Goal: Task Accomplishment & Management: Complete application form

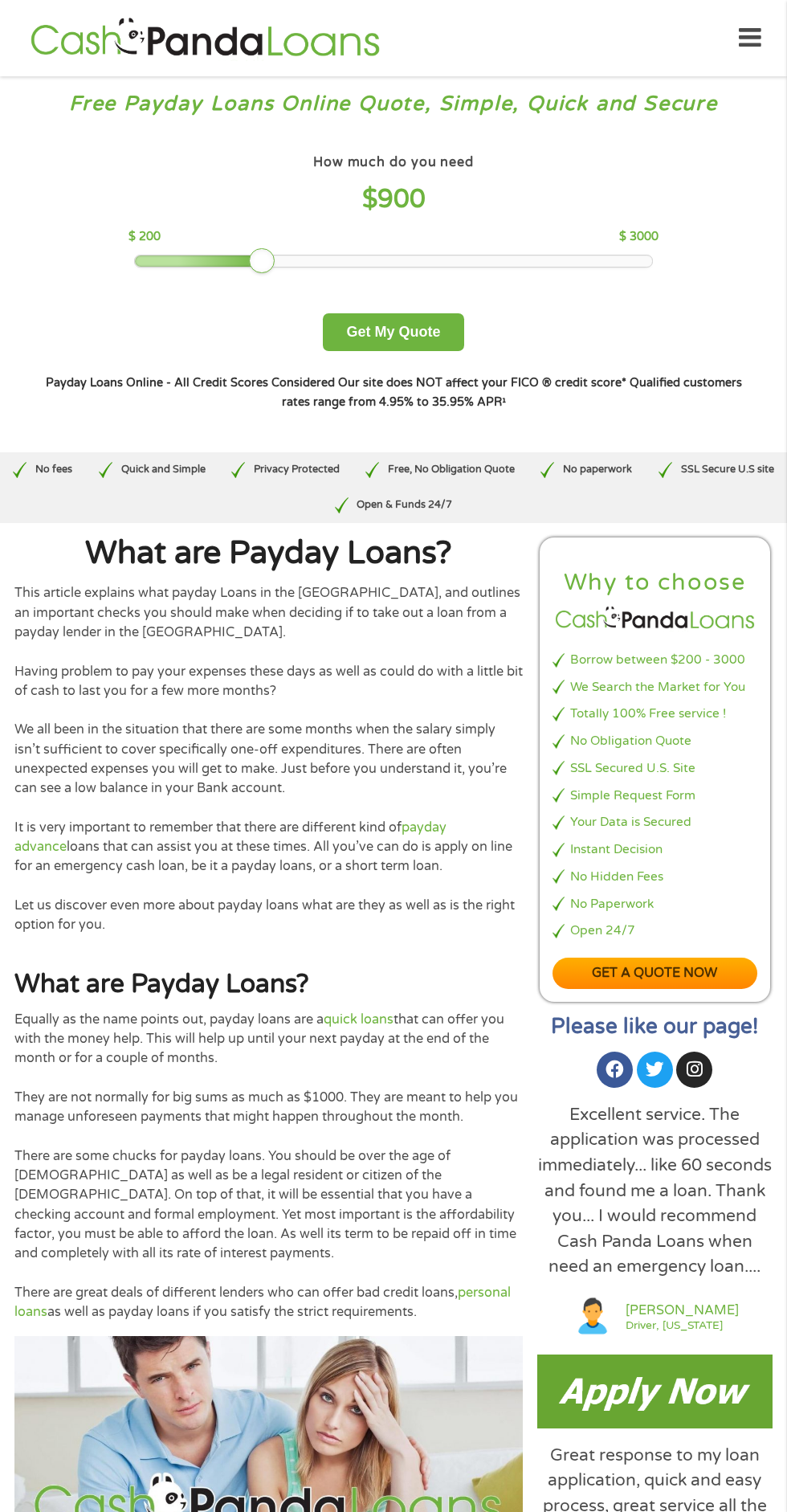
click at [256, 260] on div at bounding box center [394, 261] width 517 height 11
click at [270, 251] on div "How much do you need $ 900 $ 200 $ 3000" at bounding box center [394, 209] width 530 height 117
click at [763, 849] on div "Why to choose Borrow between $200 - 3000 We Search the Market for You Totally 1…" at bounding box center [654, 769] width 231 height 465
click at [767, 850] on div "Why to choose Borrow between $200 - 3000 We Search the Market for You Totally 1…" at bounding box center [654, 769] width 231 height 465
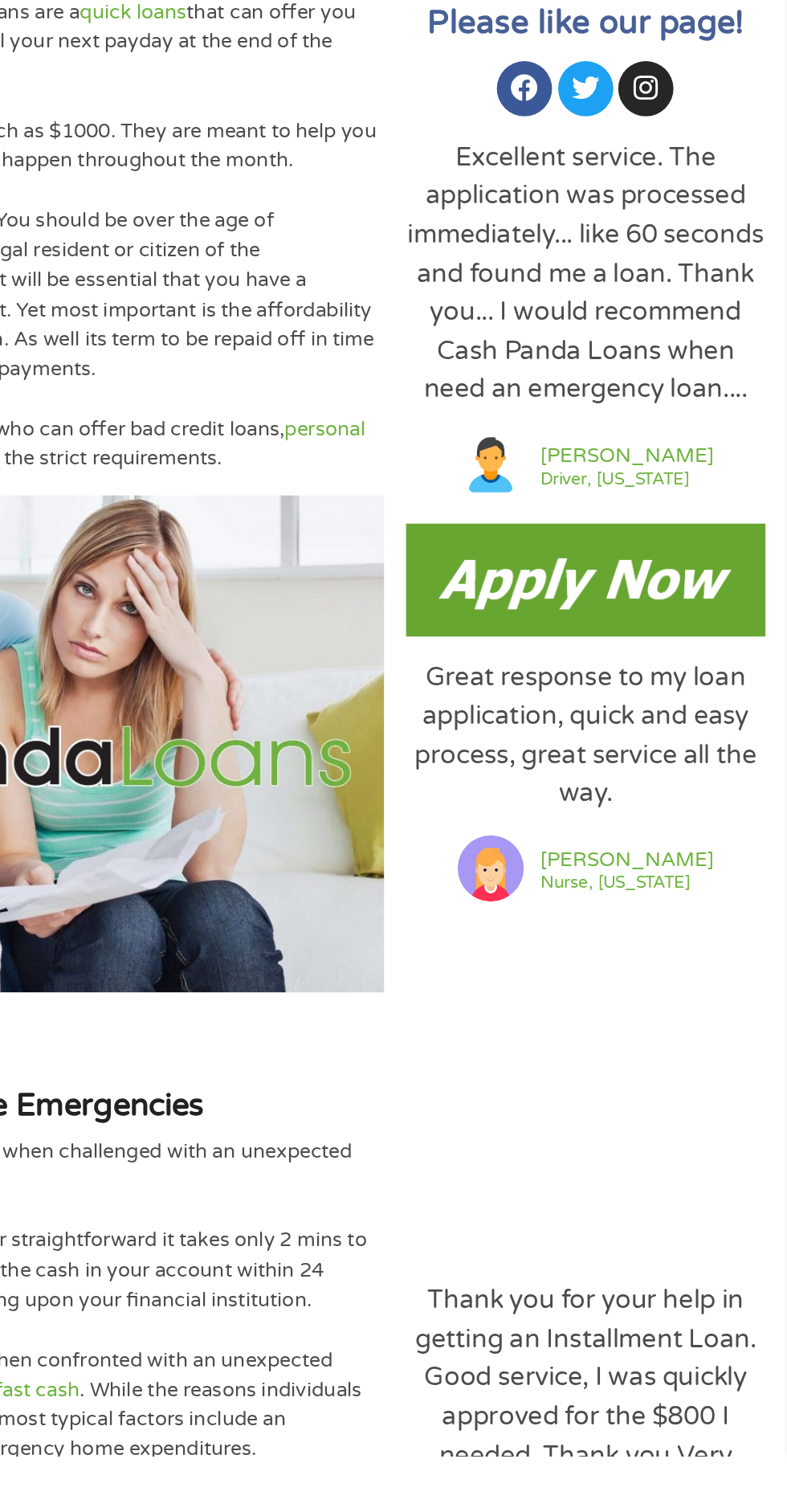
scroll to position [461, 0]
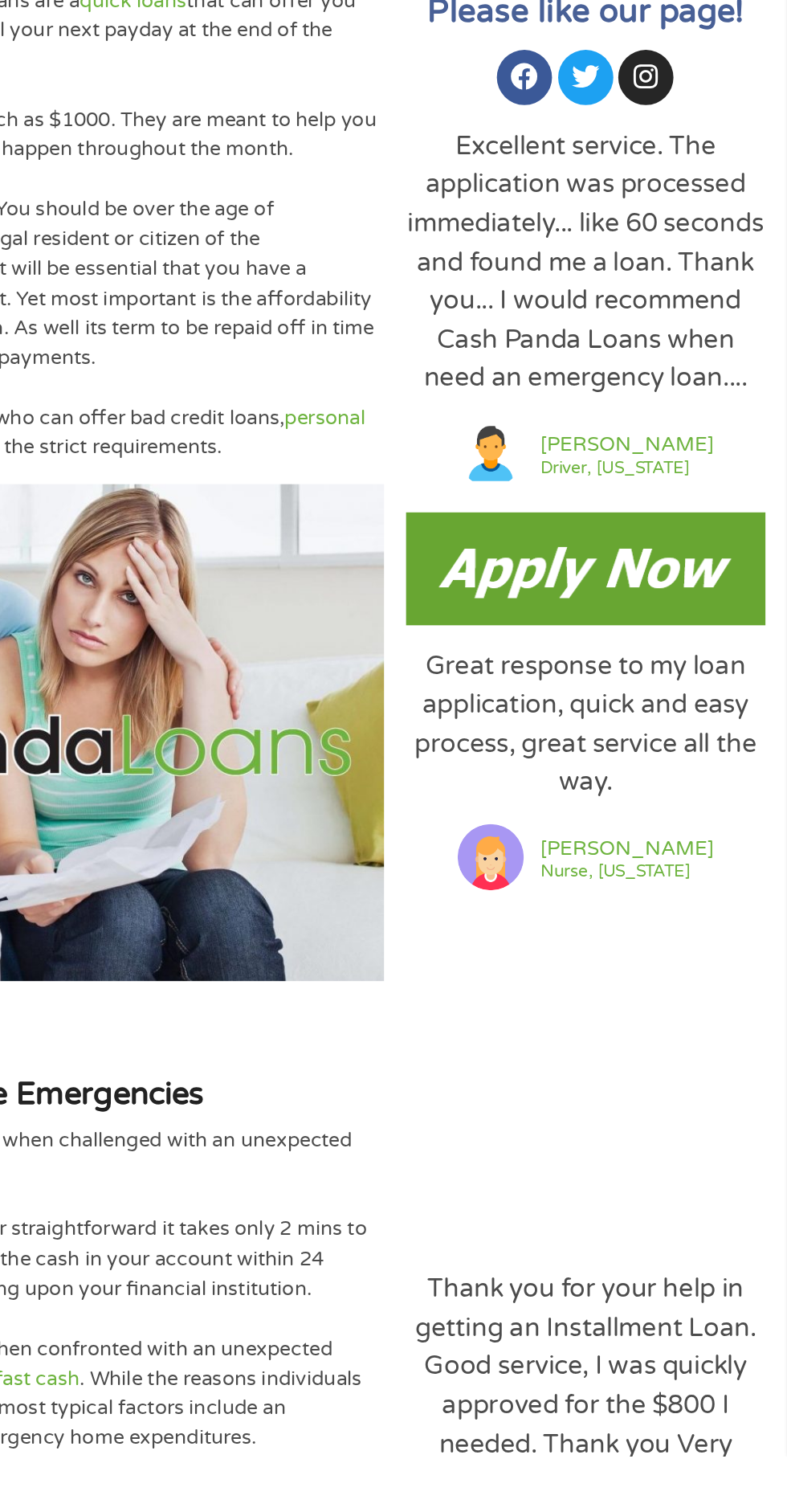
click at [689, 968] on img at bounding box center [654, 931] width 235 height 73
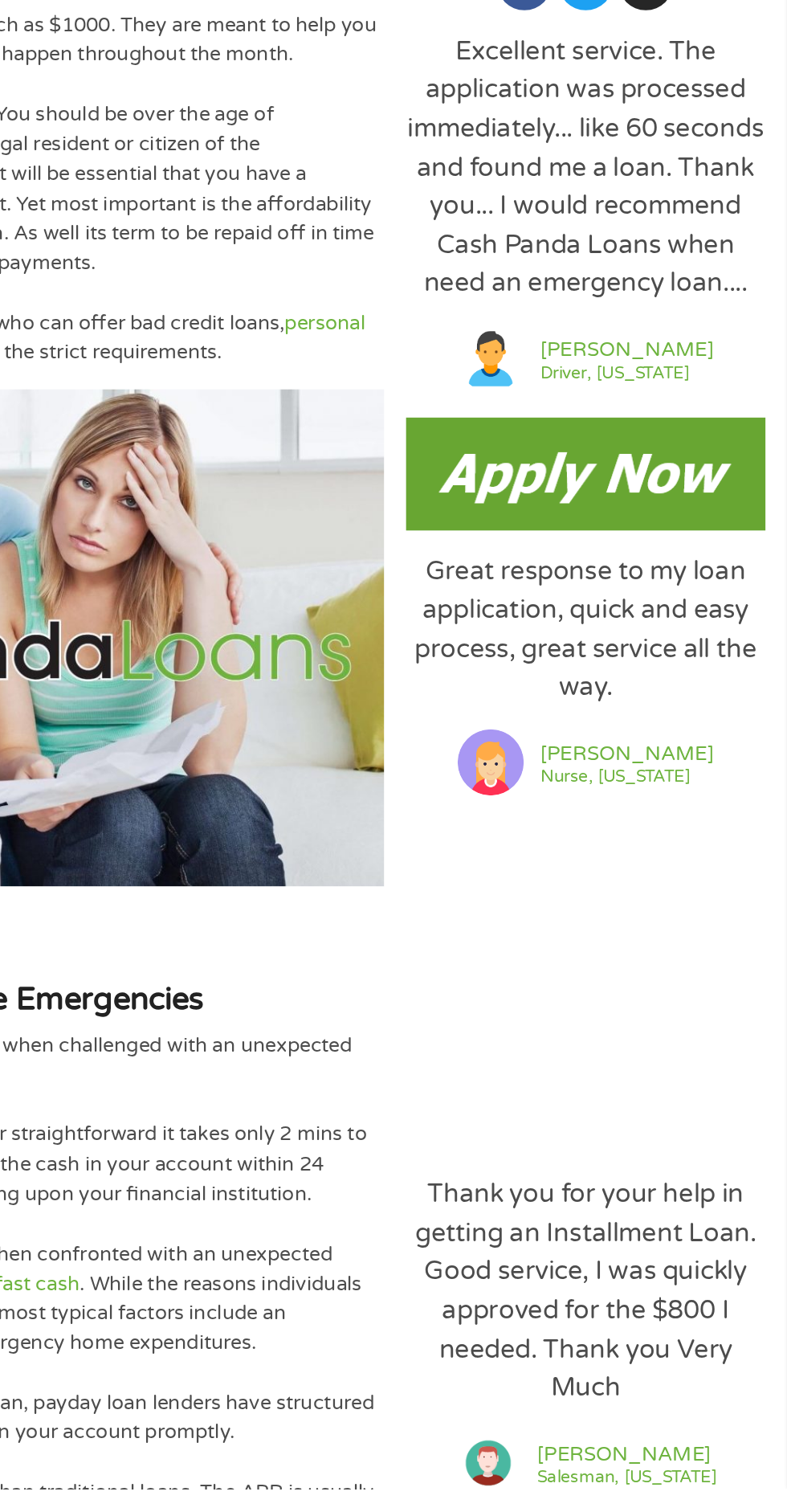
scroll to position [602, 0]
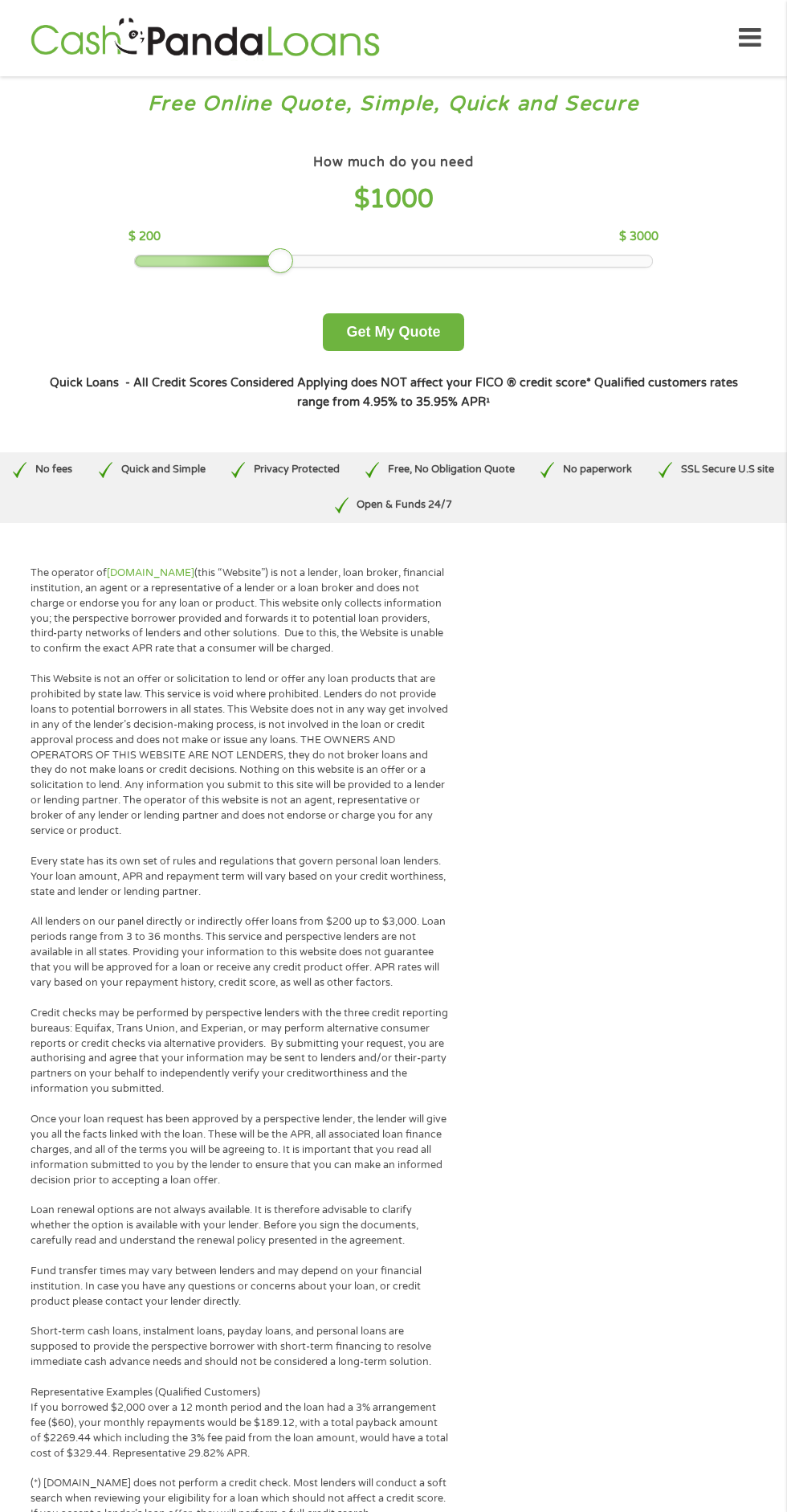
click at [228, 260] on div at bounding box center [209, 261] width 147 height 11
click at [431, 328] on button "Get My Quote" at bounding box center [393, 332] width 140 height 37
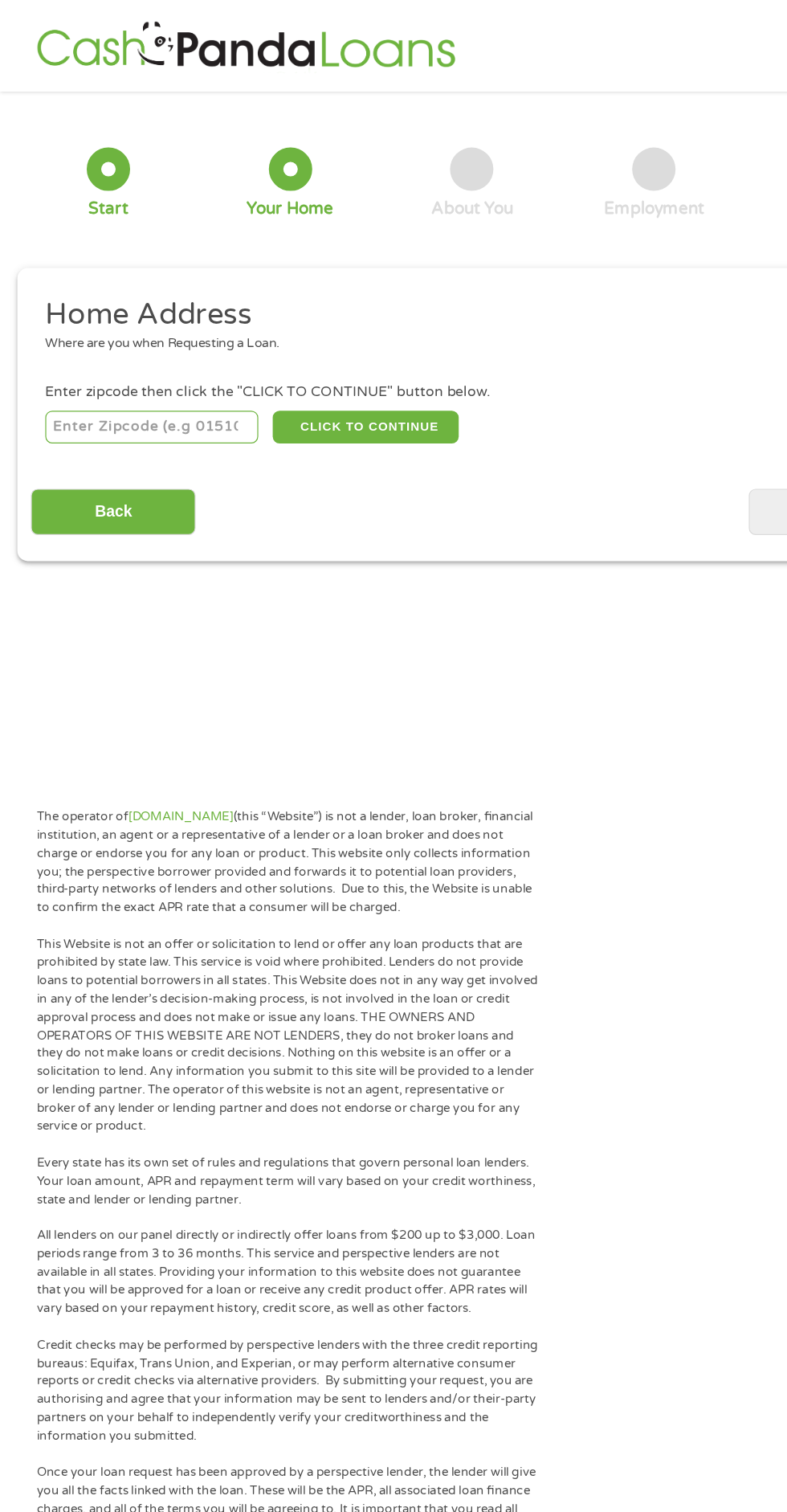
click at [85, 354] on input "number" at bounding box center [126, 356] width 178 height 28
type input "81504"
click at [310, 367] on button "CLICK TO CONTINUE" at bounding box center [305, 356] width 155 height 28
type input "81504"
type input "Grand Junction"
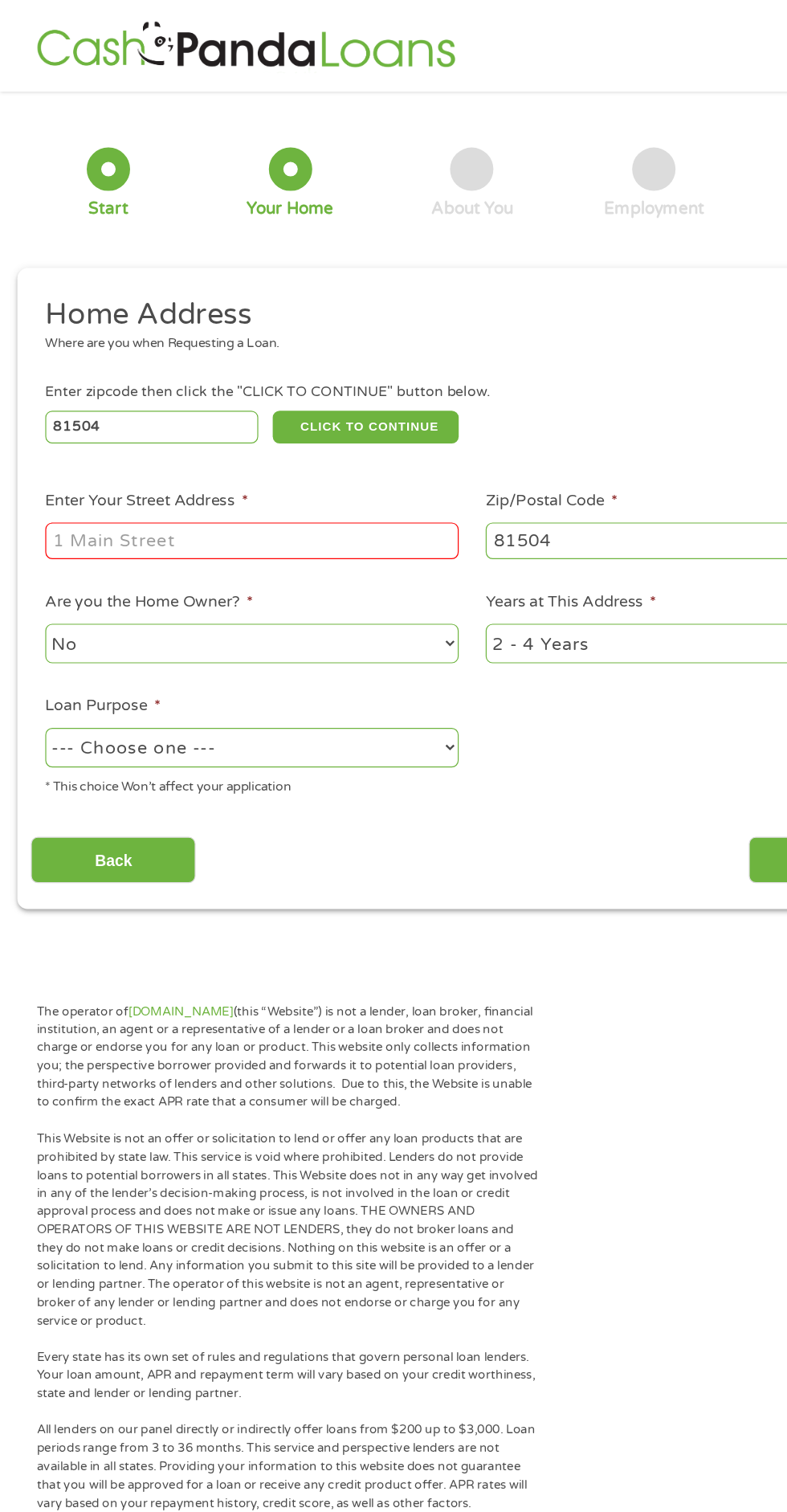
click at [86, 453] on input "Enter Your Street Address *" at bounding box center [209, 450] width 345 height 30
type input "2900 d 1/2 road"
click at [369, 538] on select "No Yes" at bounding box center [209, 536] width 345 height 33
select select "yes"
click at [37, 522] on select "No Yes" at bounding box center [209, 536] width 345 height 33
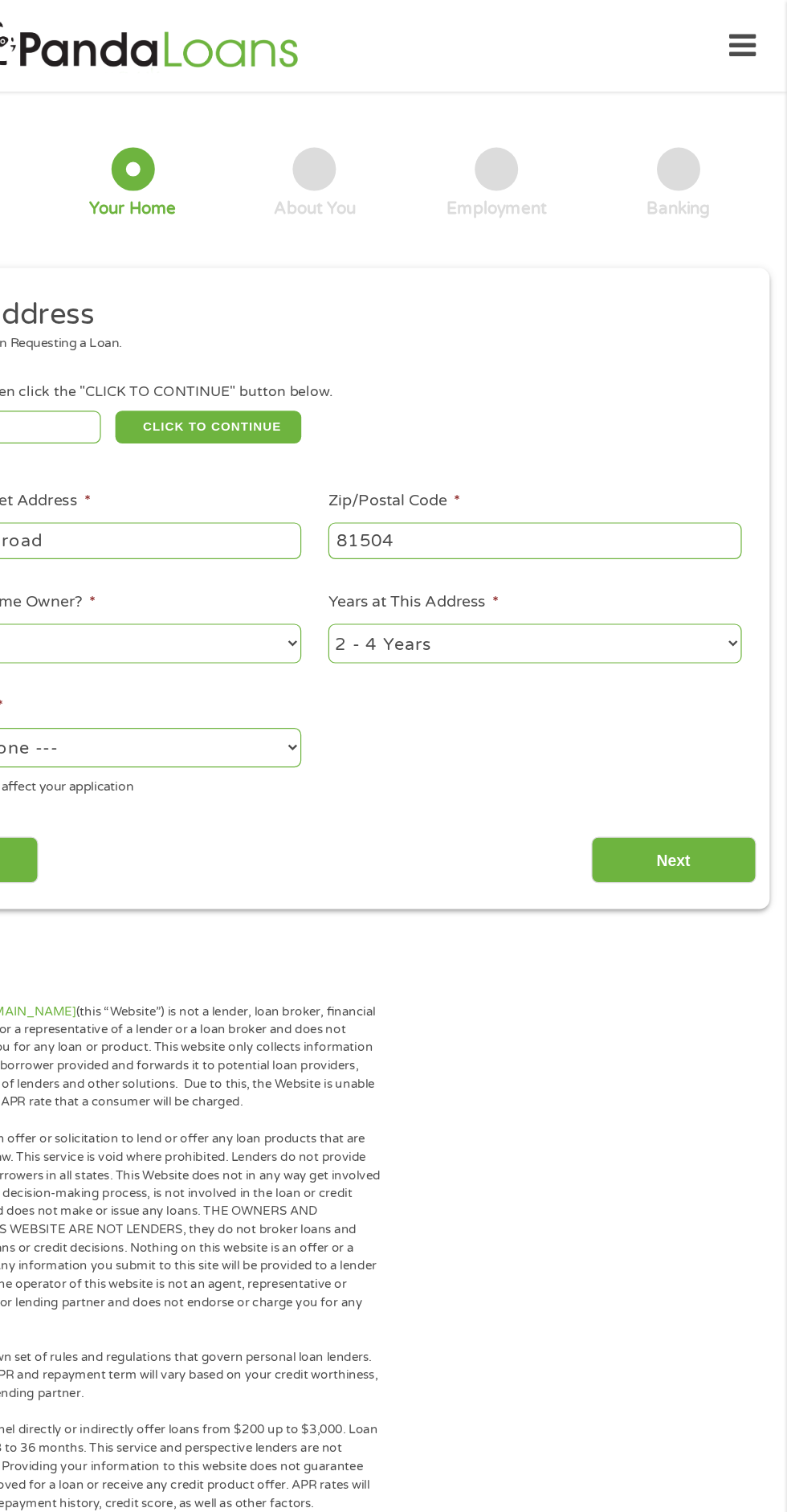
click at [743, 538] on select "1 Year or less 1 - 2 Years 2 - 4 Years Over 4 Years" at bounding box center [577, 536] width 345 height 33
select select "60months"
click at [405, 522] on select "1 Year or less 1 - 2 Years 2 - 4 Years Over 4 Years" at bounding box center [577, 536] width 345 height 33
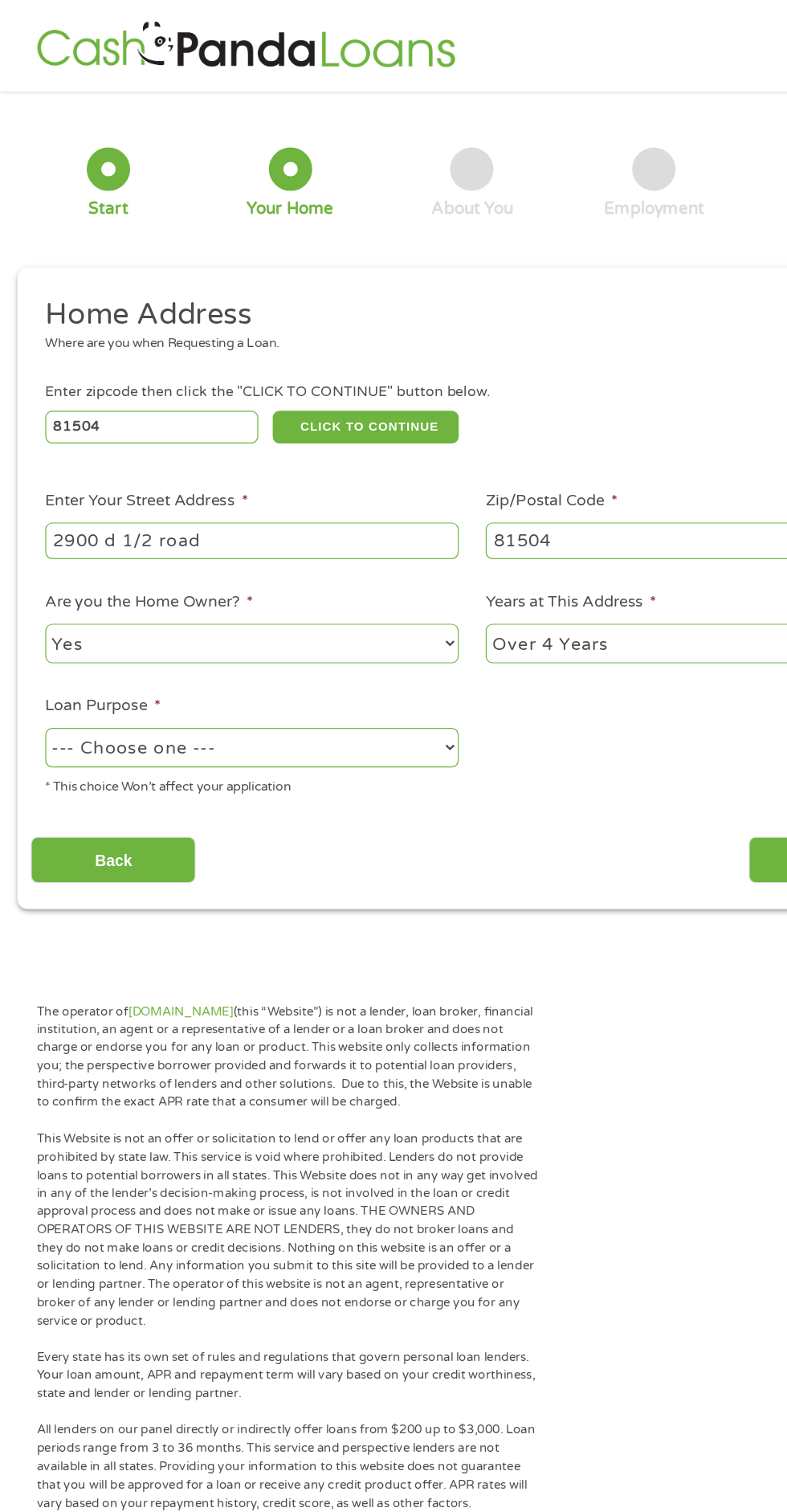
click at [368, 624] on select "--- Choose one --- Pay Bills Debt Consolidation Home Improvement Major Purchase…" at bounding box center [209, 623] width 345 height 33
select select "shorttermcash"
click at [37, 608] on select "--- Choose one --- Pay Bills Debt Consolidation Home Improvement Major Purchase…" at bounding box center [209, 623] width 345 height 33
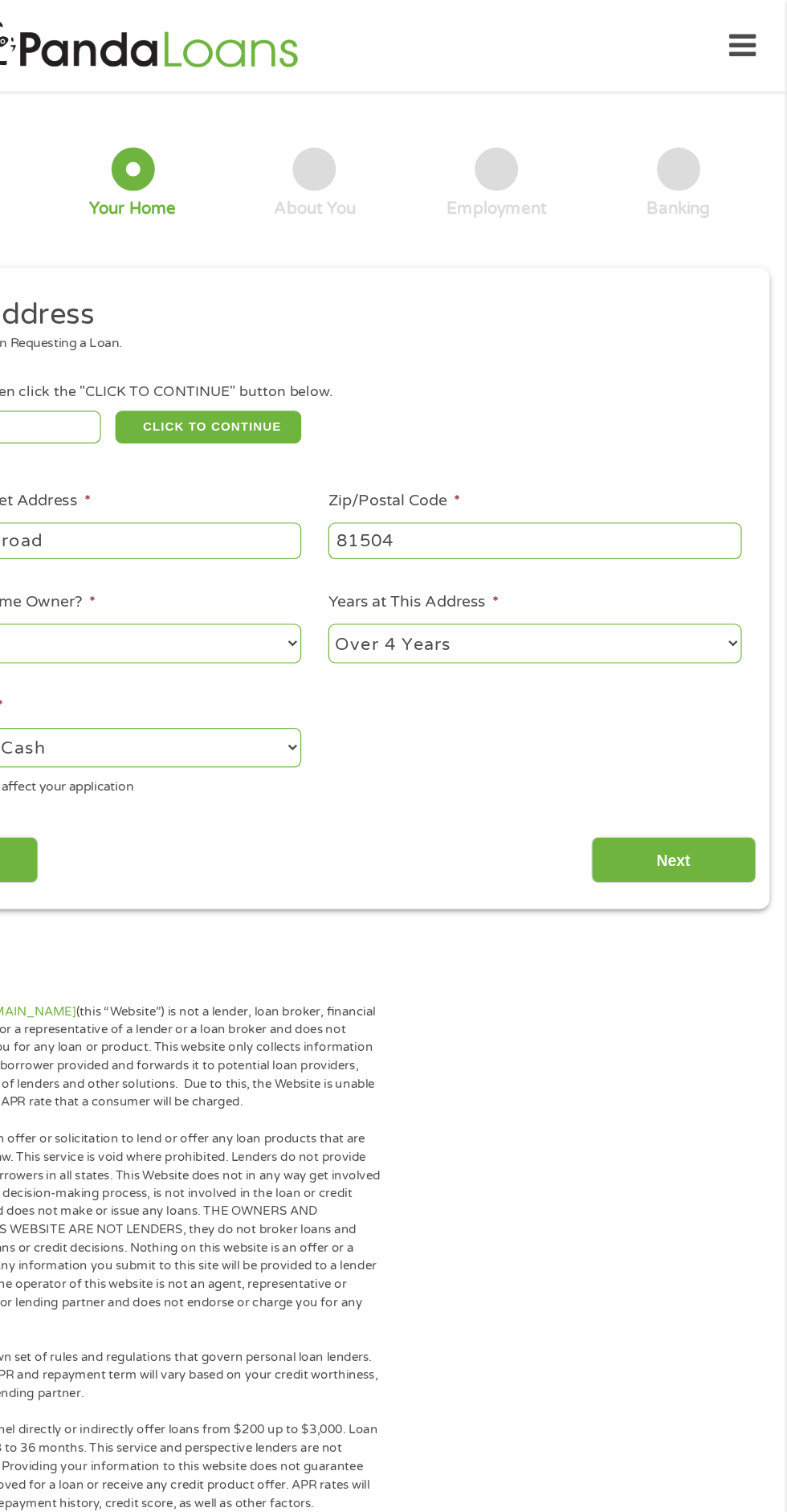
click at [717, 721] on input "Next" at bounding box center [692, 717] width 138 height 39
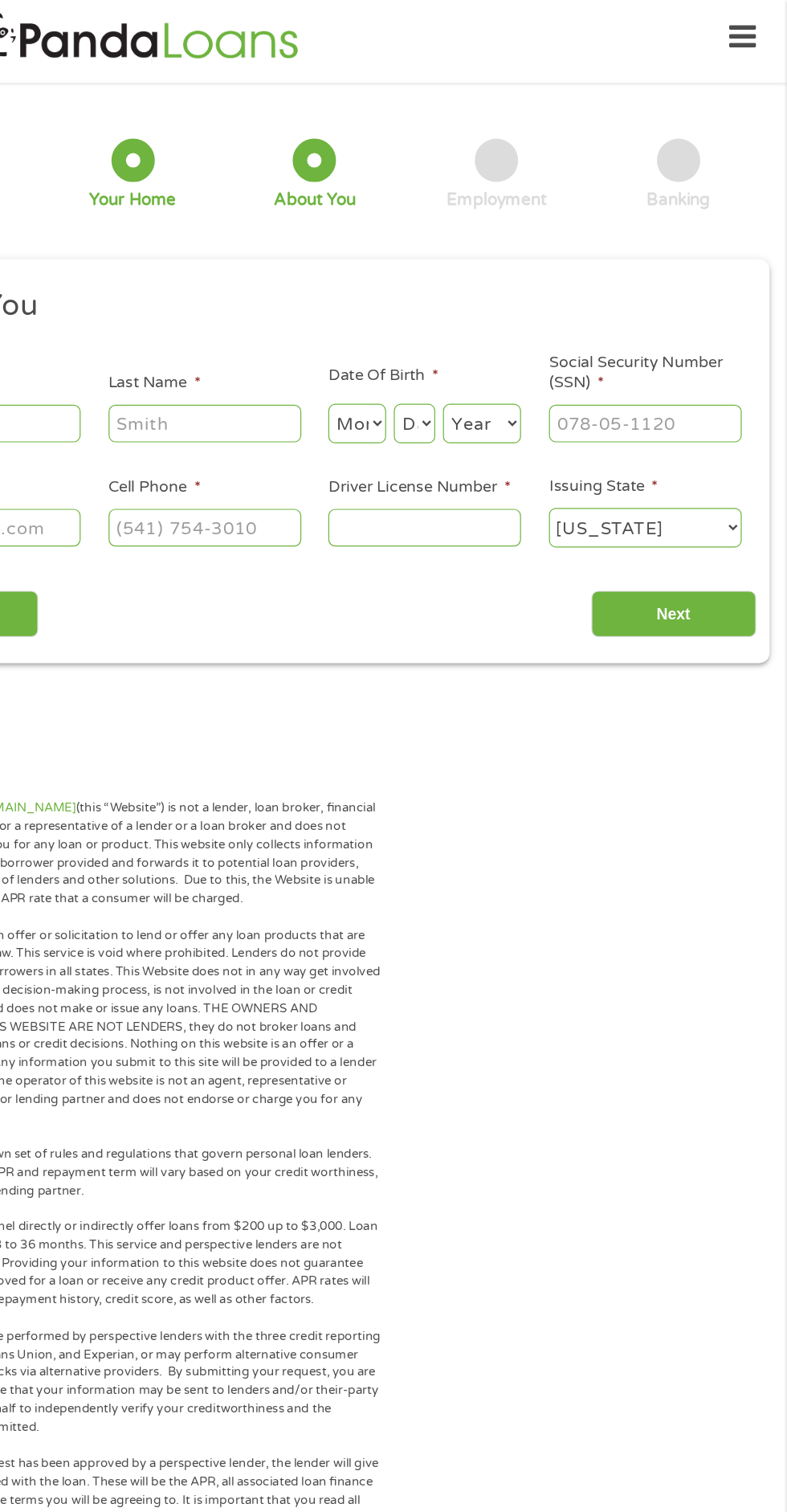
scroll to position [7, 0]
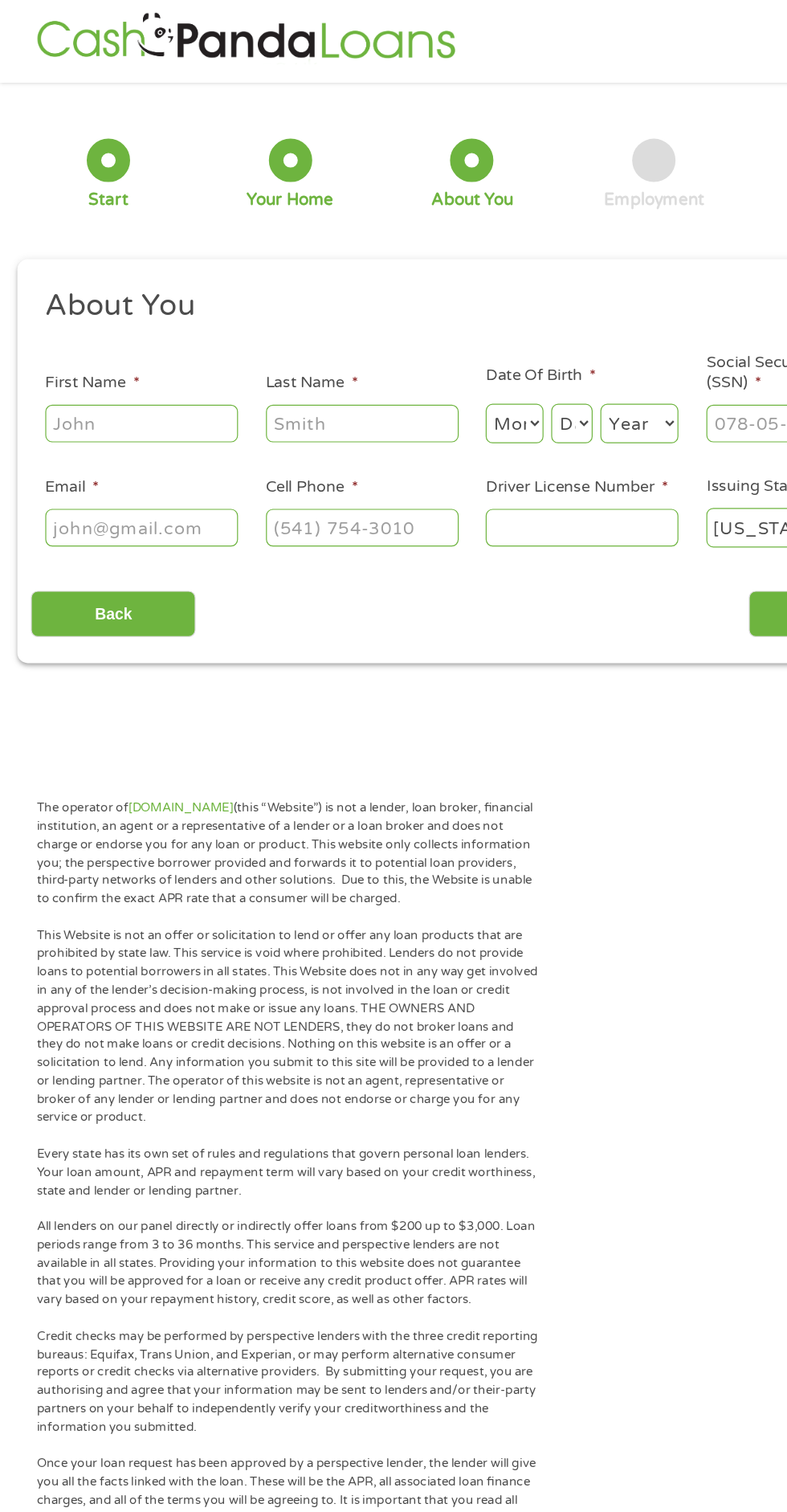
click at [78, 353] on input "First Name *" at bounding box center [117, 352] width 160 height 30
type input "Phillip Ray"
type input "Mier"
type input "pmier005@gmail.com"
type input "(970) 210-2627"
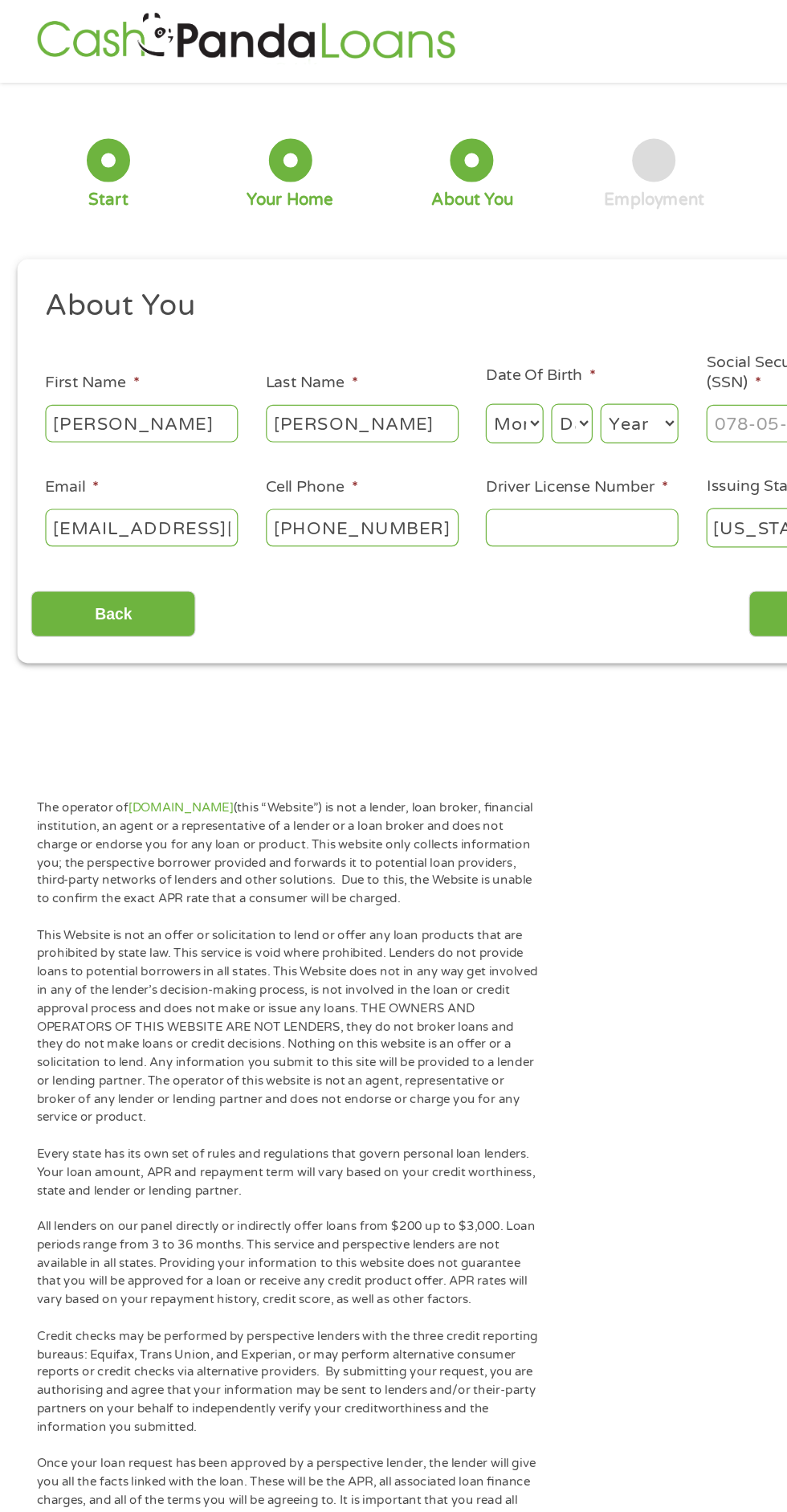
click at [437, 353] on select "Month 1 2 3 4 5 6 7 8 9 10 11 12" at bounding box center [429, 353] width 48 height 33
select select "11"
click at [405, 337] on select "Month 1 2 3 4 5 6 7 8 9 10 11 12" at bounding box center [429, 353] width 48 height 33
click at [490, 355] on select "Day 1 2 3 4 5 6 7 8 9 10 11 12 13 14 15 16 17 18 19 20 21 22 23 24 25 26 27 28 …" at bounding box center [477, 353] width 34 height 33
select select "7"
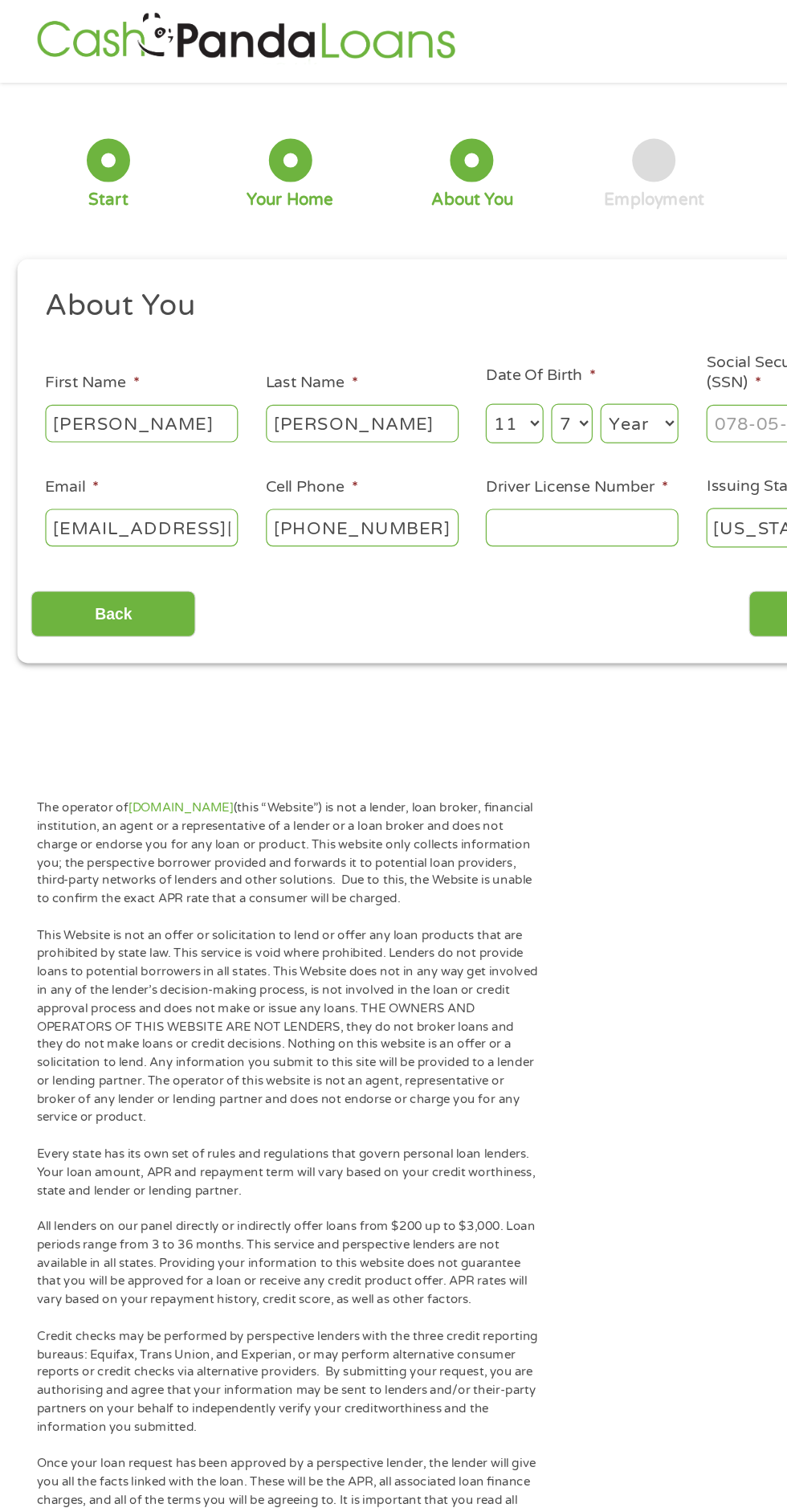
click at [459, 337] on select "Day 1 2 3 4 5 6 7 8 9 10 11 12 13 14 15 16 17 18 19 20 21 22 23 24 25 26 27 28 …" at bounding box center [477, 353] width 34 height 33
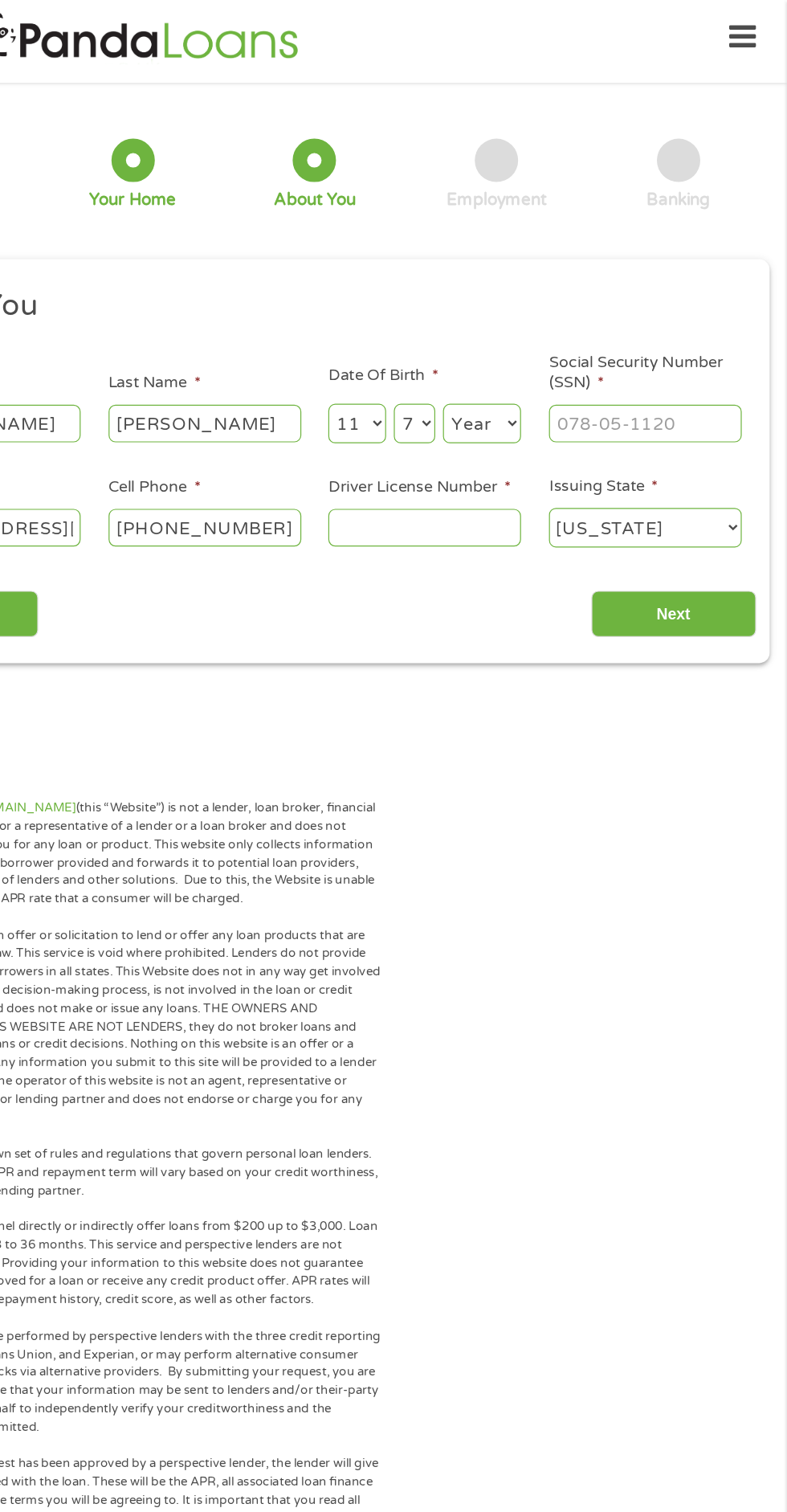
click at [641, 355] on input "Social Security Number (SSN) *" at bounding box center [668, 352] width 160 height 30
type input "___-__-____"
click at [547, 360] on select "Year 2007 2006 2005 2004 2003 2002 2001 2000 1999 1998 1997 1996 1995 1994 1993…" at bounding box center [533, 353] width 65 height 33
select select "1954"
click at [500, 337] on select "Year 2007 2006 2005 2004 2003 2002 2001 2000 1999 1998 1997 1996 1995 1994 1993…" at bounding box center [533, 353] width 65 height 33
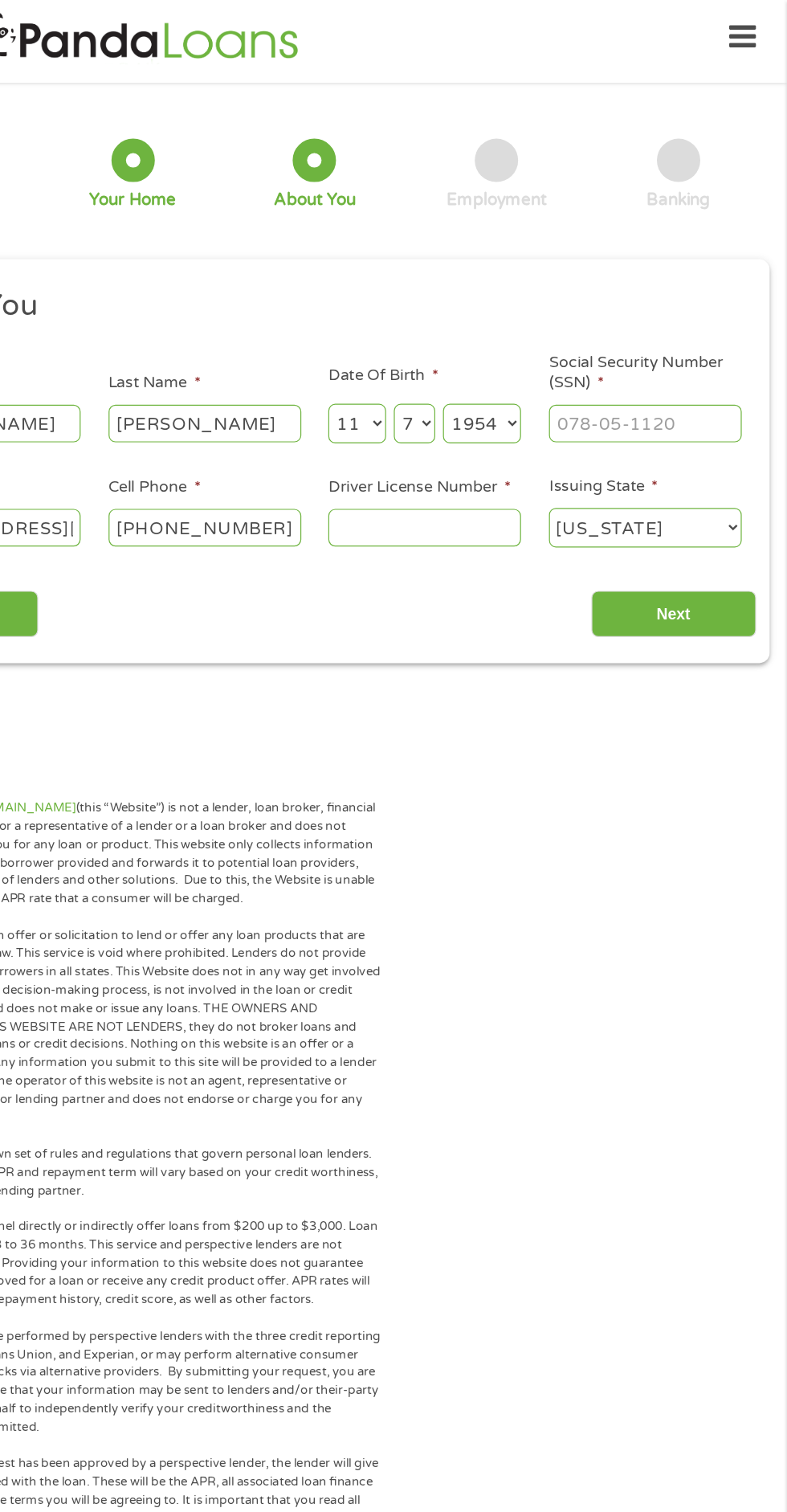
click at [613, 360] on input "Social Security Number (SSN) *" at bounding box center [668, 352] width 160 height 30
type input "523-82-6022"
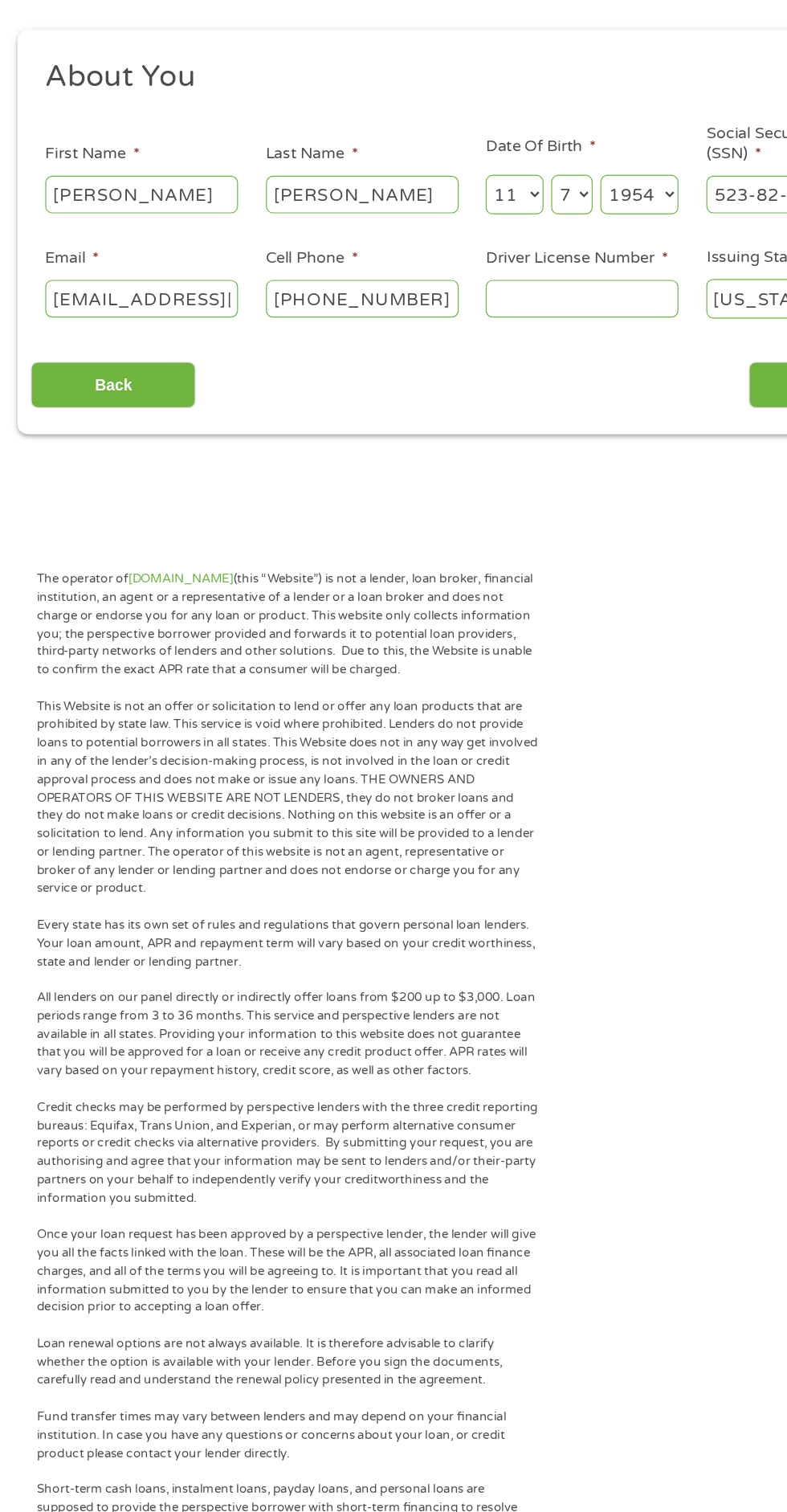
scroll to position [14, 0]
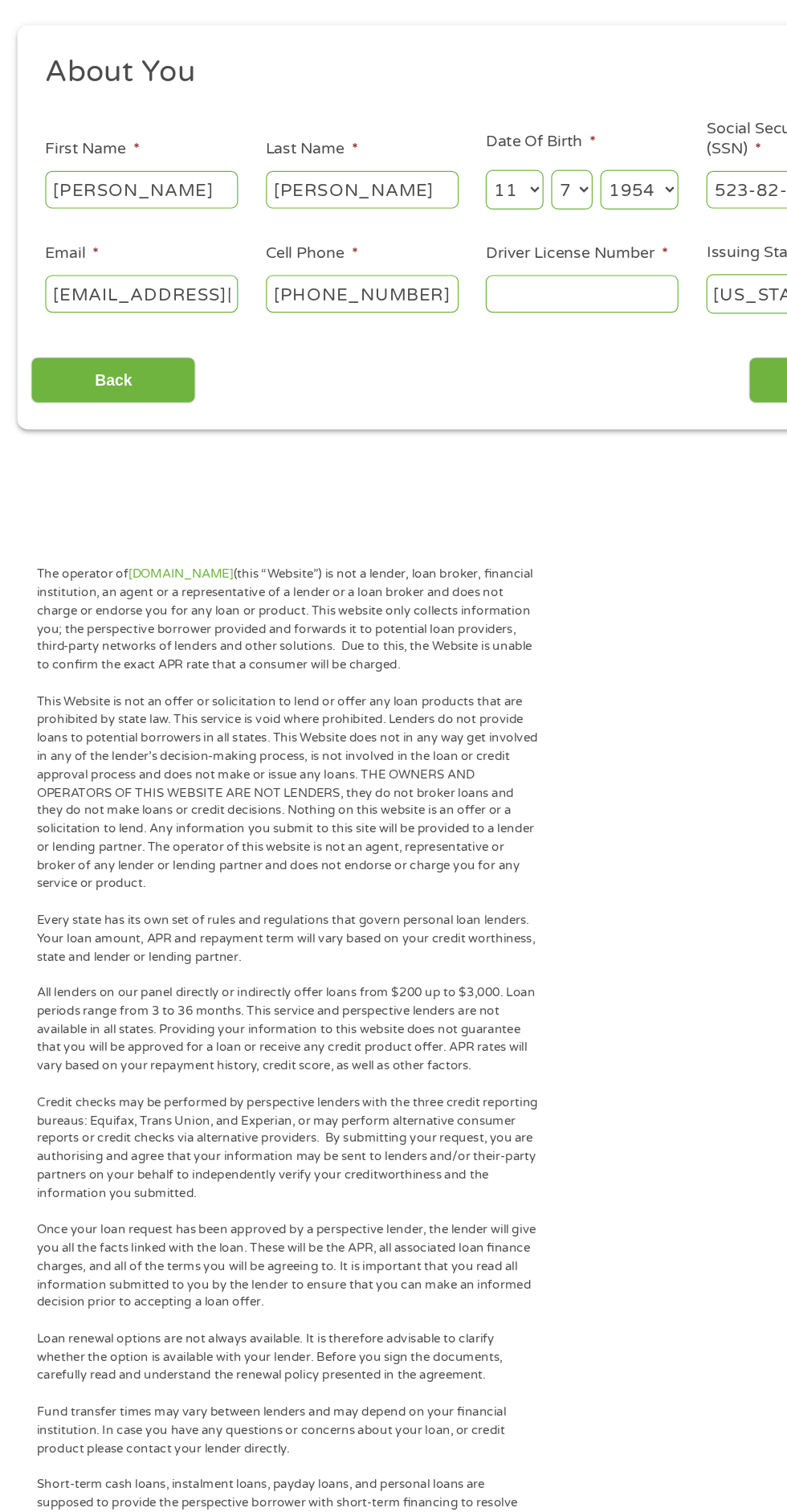
click at [451, 437] on input "Driver License Number *" at bounding box center [485, 433] width 160 height 30
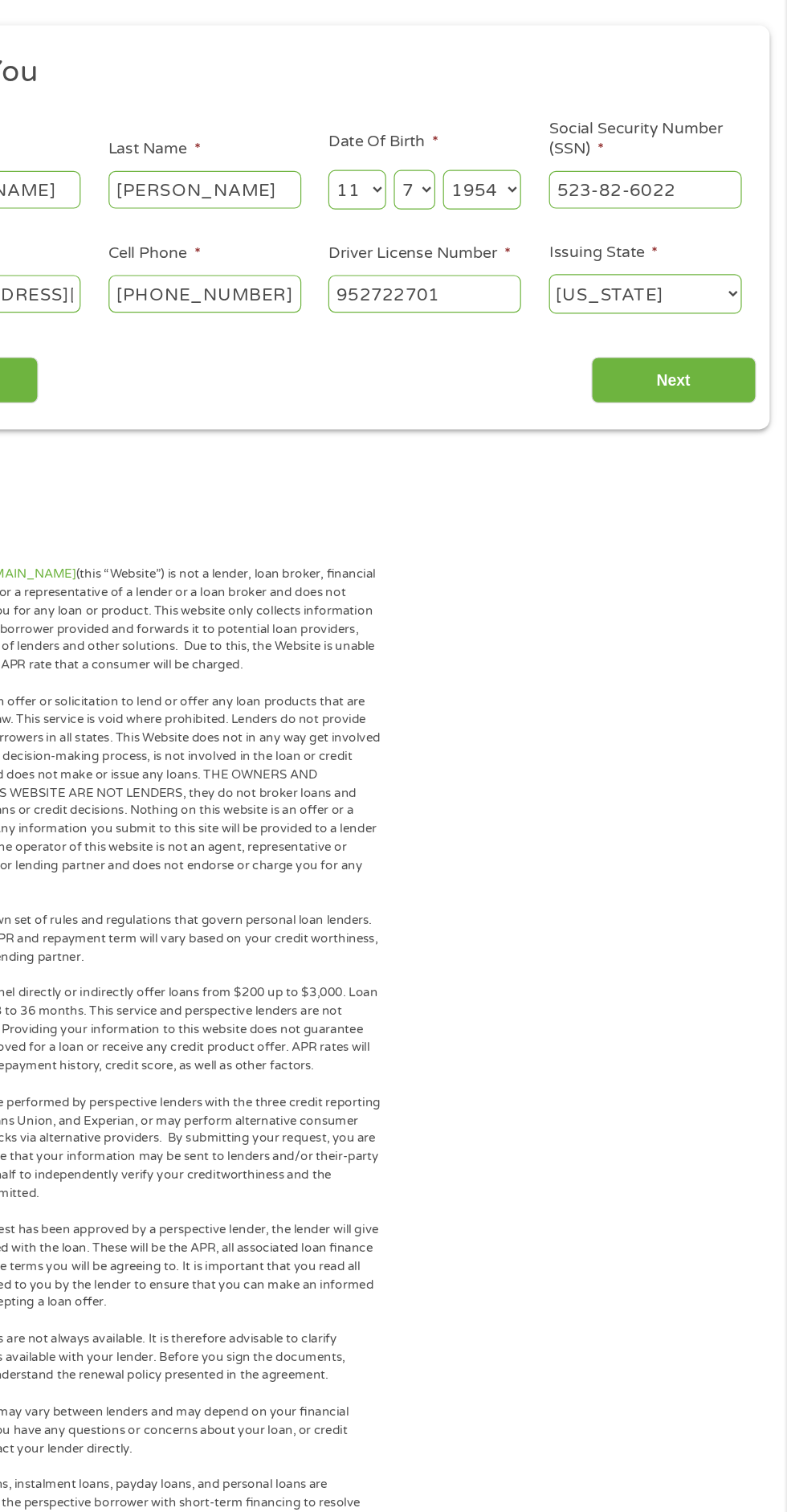
click at [438, 434] on input "952722701" at bounding box center [485, 433] width 160 height 30
click at [546, 439] on input "9422722701" at bounding box center [485, 433] width 160 height 30
click at [464, 442] on input "9422722701" at bounding box center [485, 433] width 160 height 30
click at [430, 439] on input "9422722701" at bounding box center [485, 433] width 160 height 30
click at [476, 434] on input "9422722701" at bounding box center [485, 433] width 160 height 30
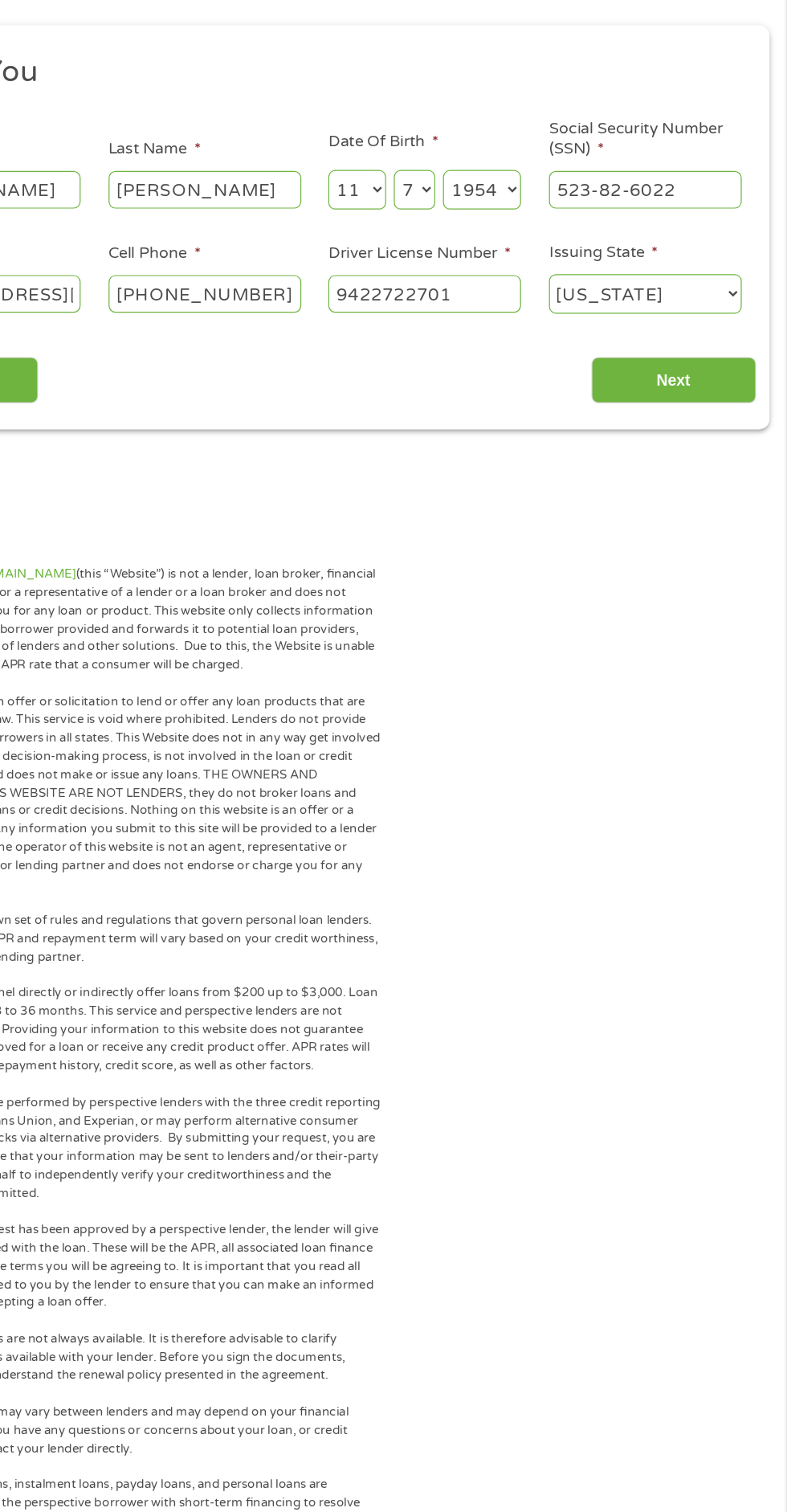
click at [456, 437] on input "9422722701" at bounding box center [485, 433] width 160 height 30
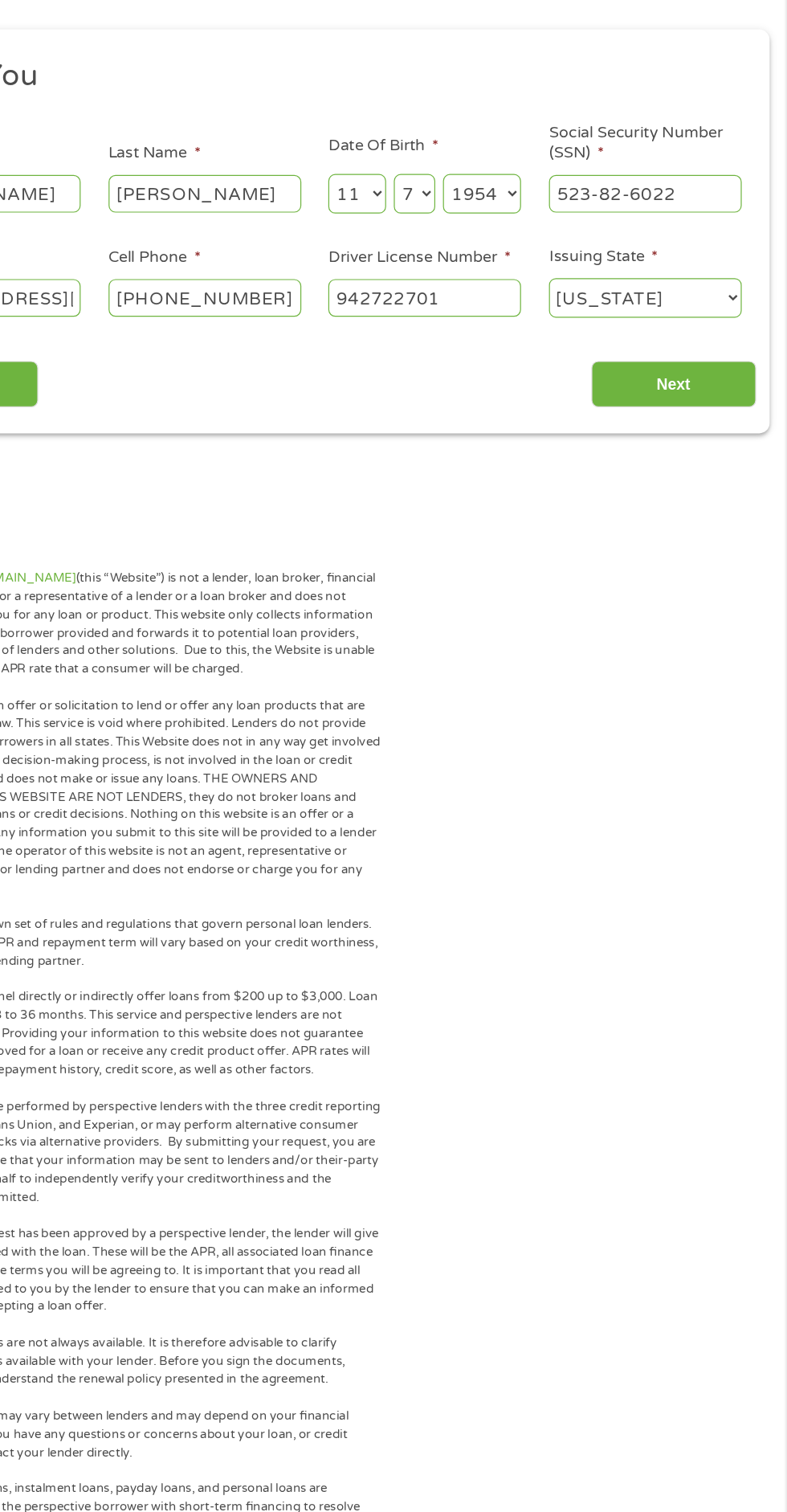
type input "942722701"
click at [705, 515] on input "Next" at bounding box center [692, 505] width 138 height 39
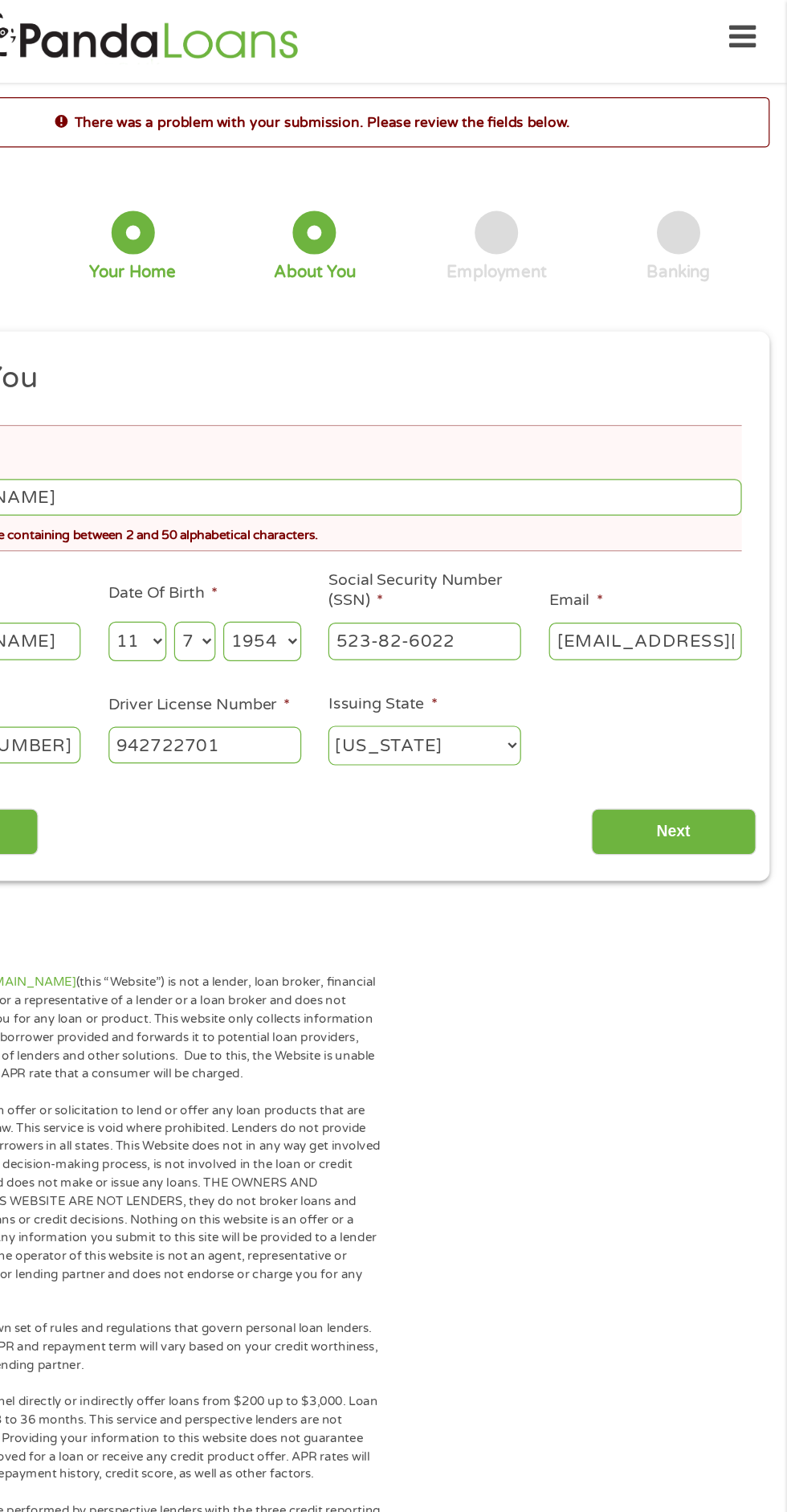
scroll to position [7, 0]
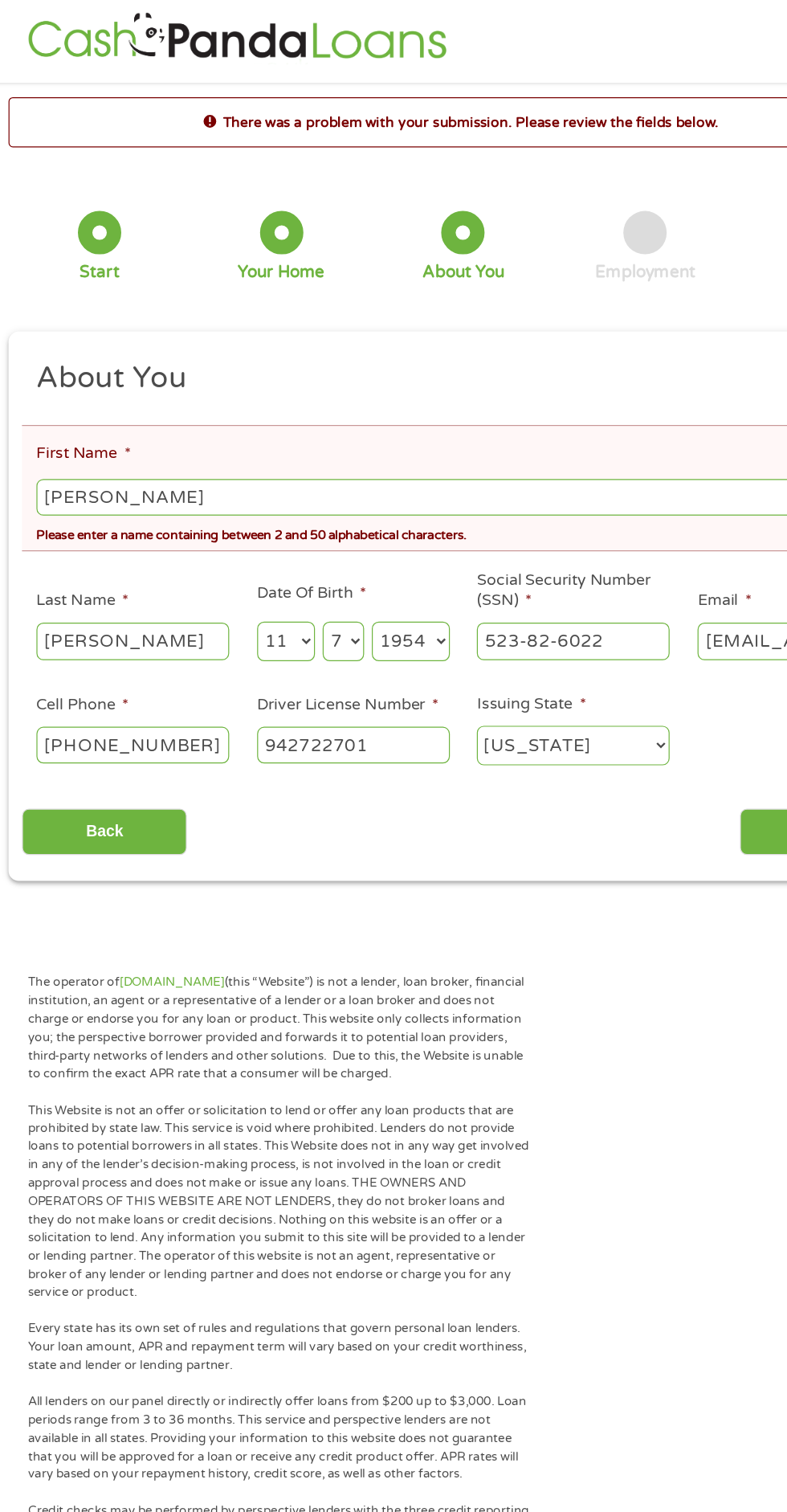
click at [133, 422] on input "Phillip Ray" at bounding box center [393, 414] width 711 height 30
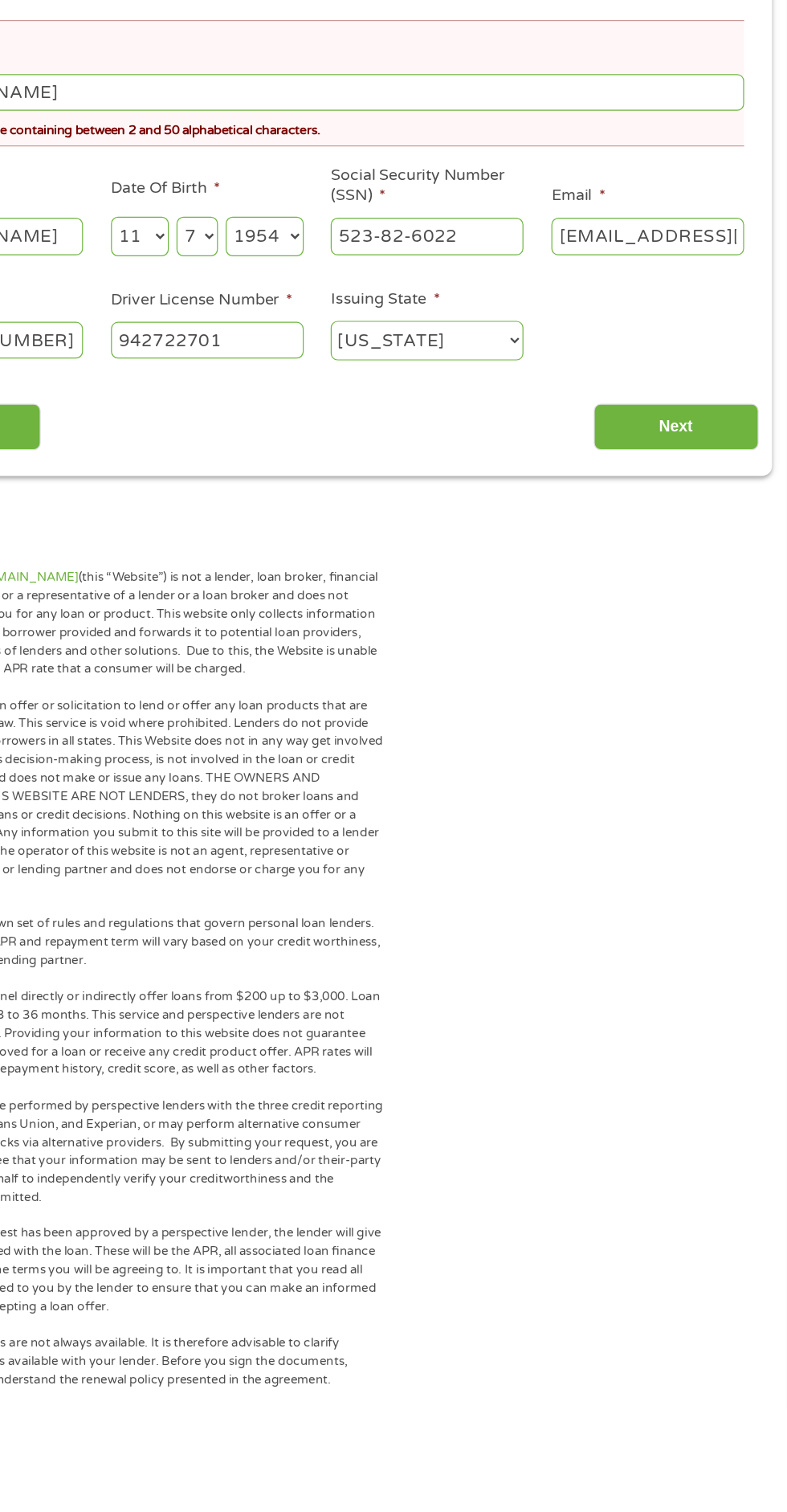
type input "Phillip"
click at [692, 695] on input "Next" at bounding box center [692, 694] width 138 height 39
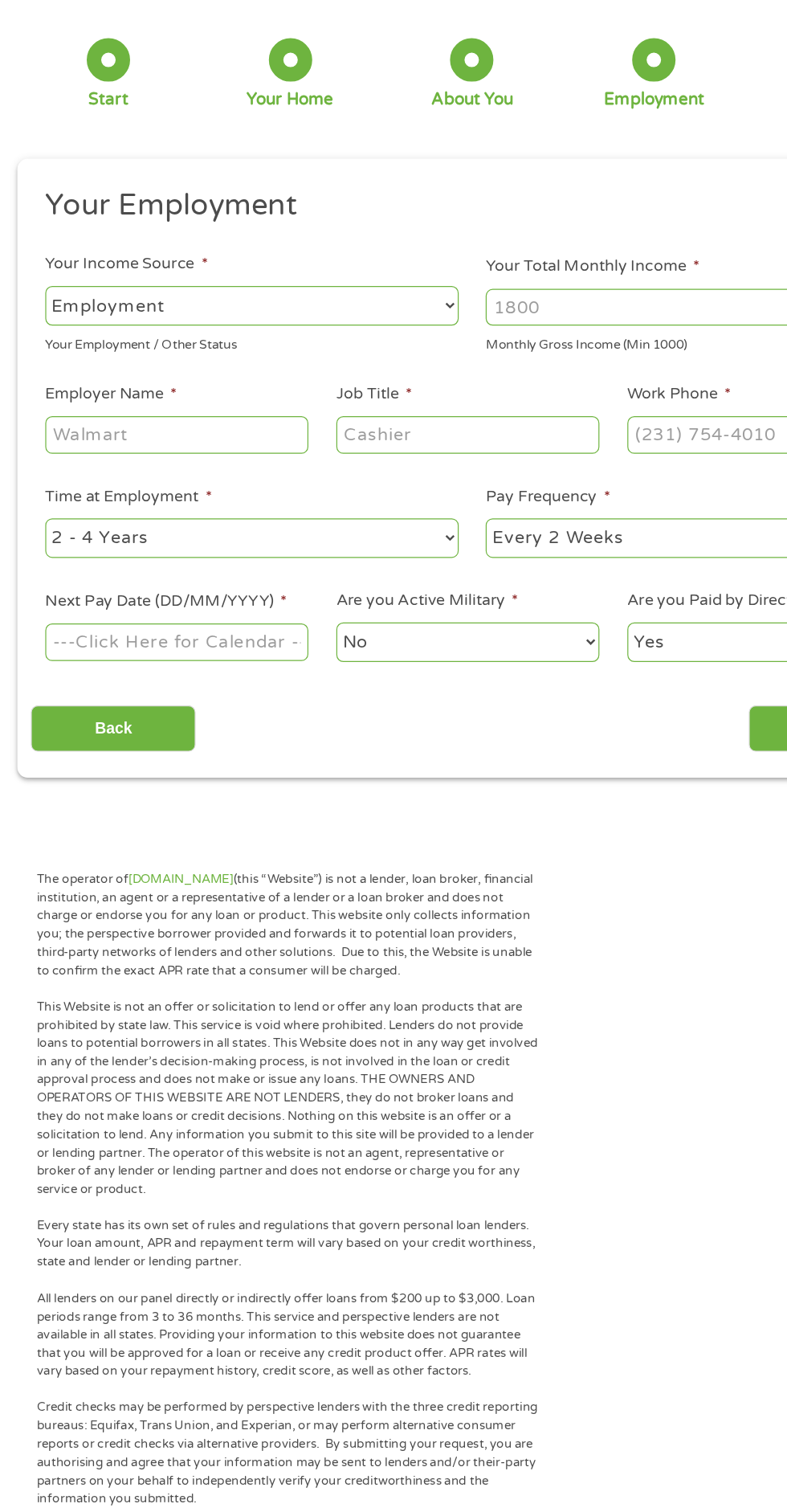
click at [371, 341] on select "--- Choose one --- Employment Self Employed Benefits" at bounding box center [209, 338] width 345 height 33
click at [37, 322] on select "--- Choose one --- Employment Self Employed Benefits" at bounding box center [209, 338] width 345 height 33
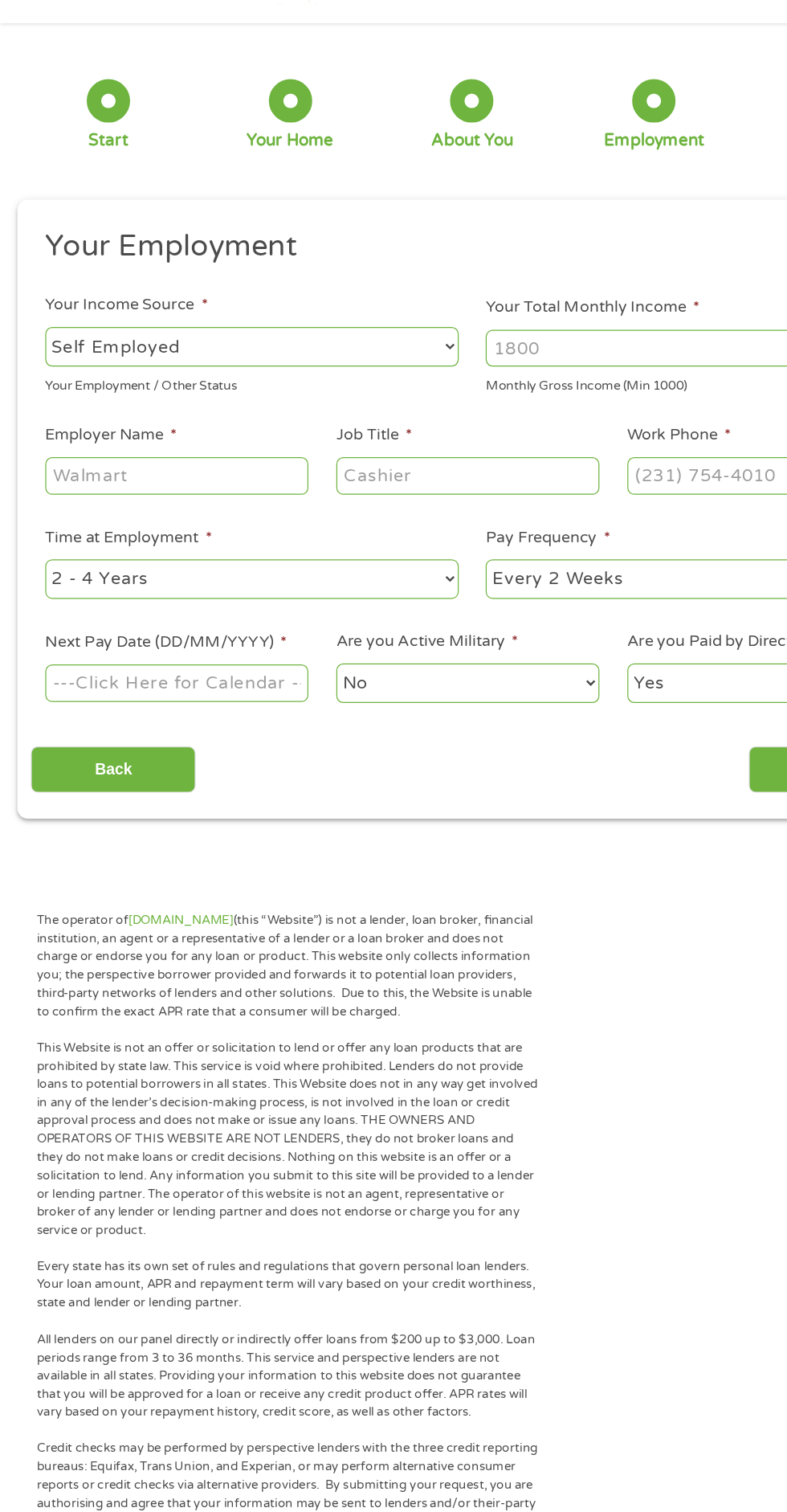
click at [376, 341] on select "--- Choose one --- Employment Self Employed Benefits" at bounding box center [209, 338] width 345 height 33
select select "benefits"
click at [37, 322] on select "--- Choose one --- Employment Self Employed Benefits" at bounding box center [209, 338] width 345 height 33
type input "Other"
type input "(970) 210-2627"
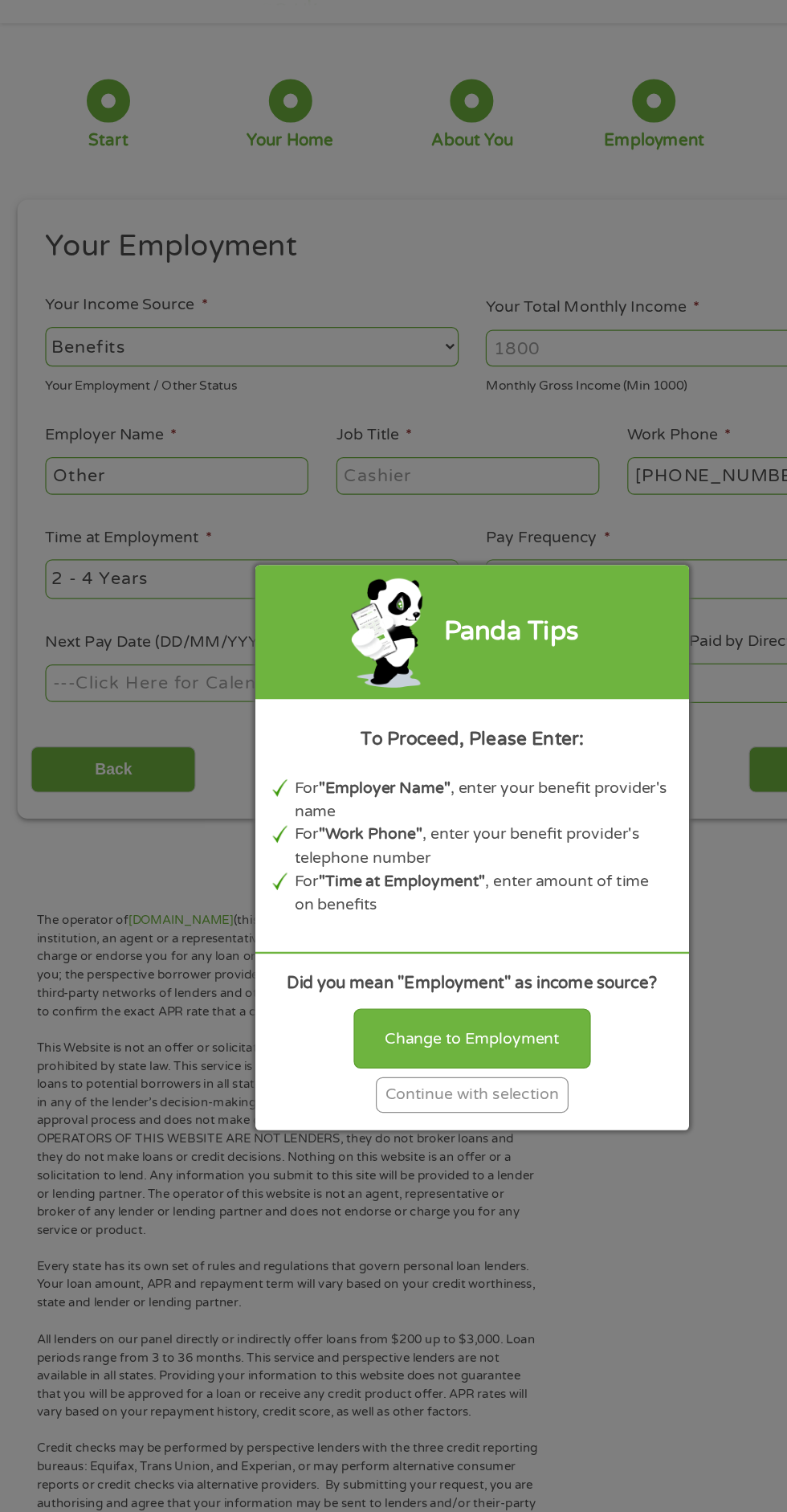
click at [418, 962] on div "Continue with selection" at bounding box center [393, 962] width 160 height 29
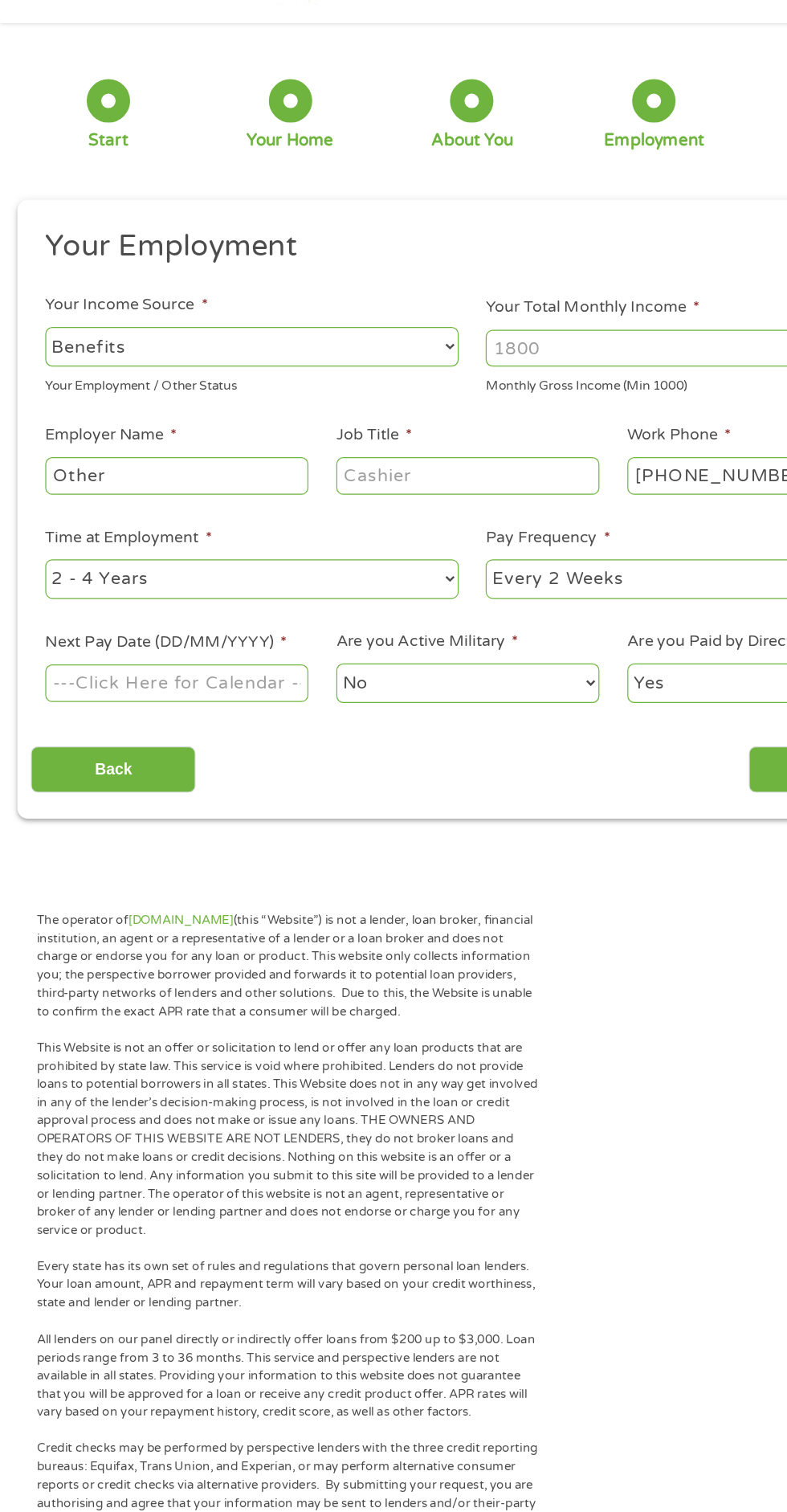
click at [476, 346] on input "Your Total Monthly Income *" at bounding box center [577, 339] width 345 height 30
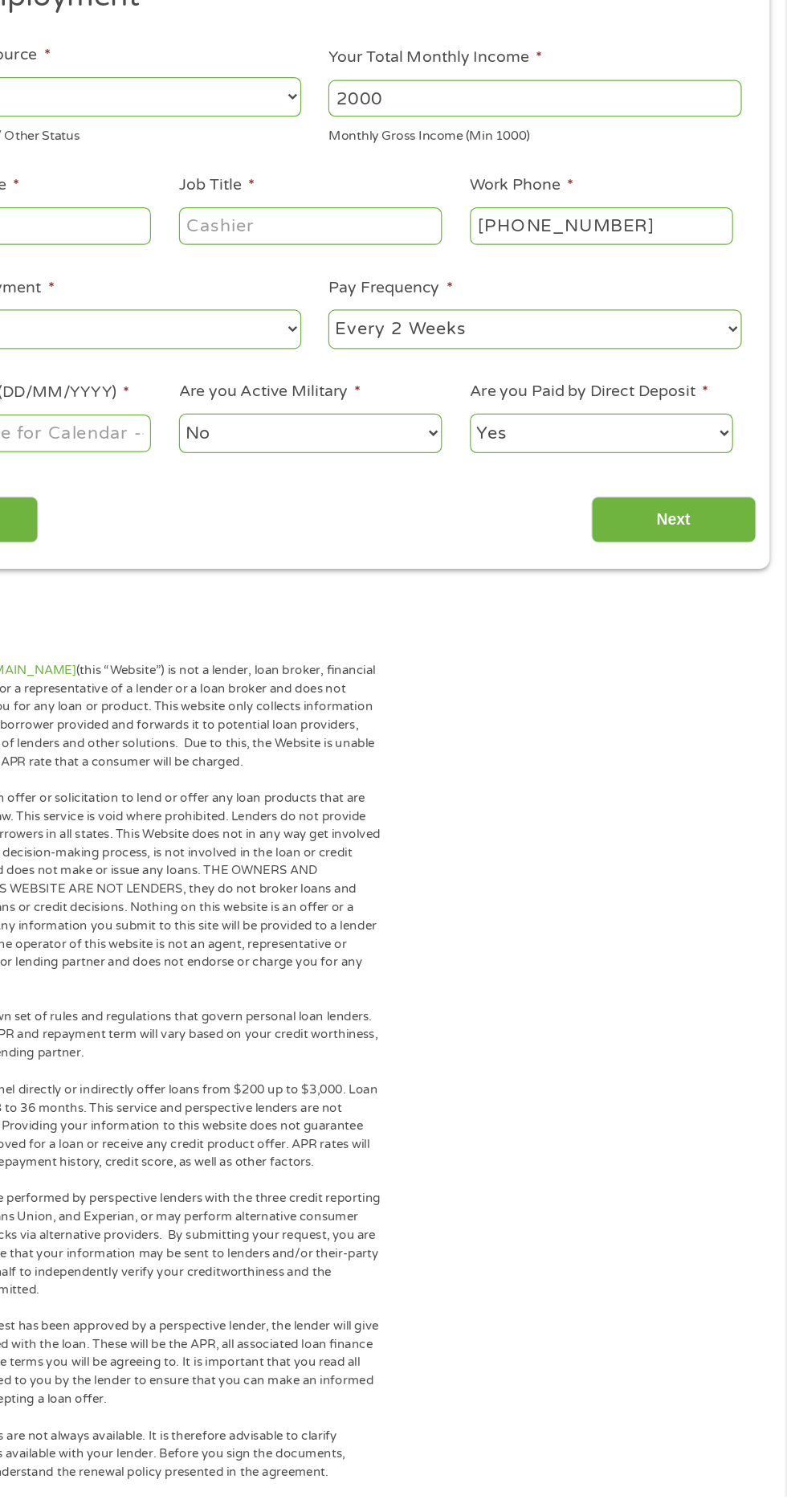
scroll to position [0, 0]
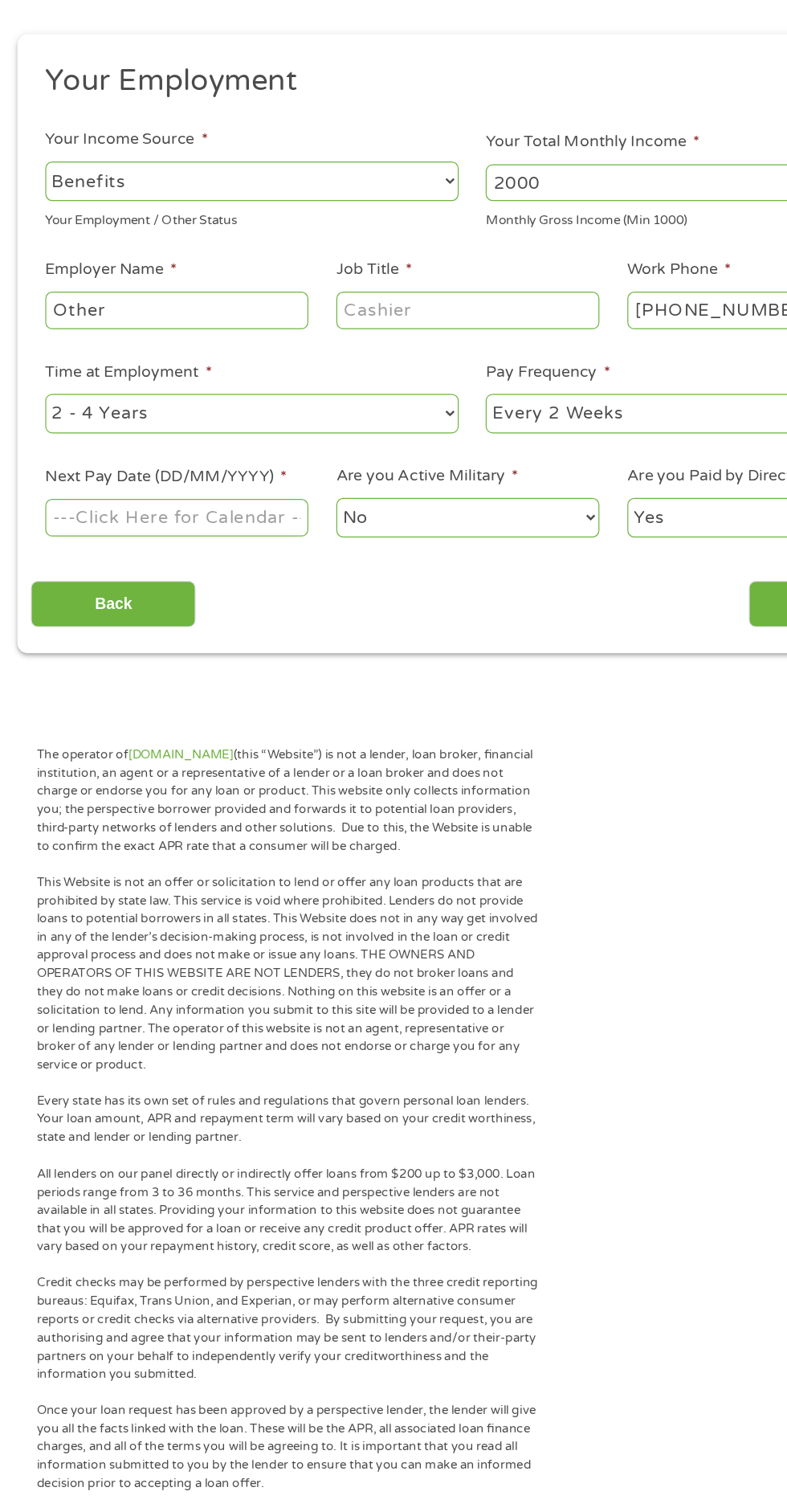
type input "2000"
click at [86, 454] on input "Other" at bounding box center [147, 452] width 219 height 30
type input "O"
type input "Disability"
click at [323, 458] on input "Job Title *" at bounding box center [389, 452] width 219 height 30
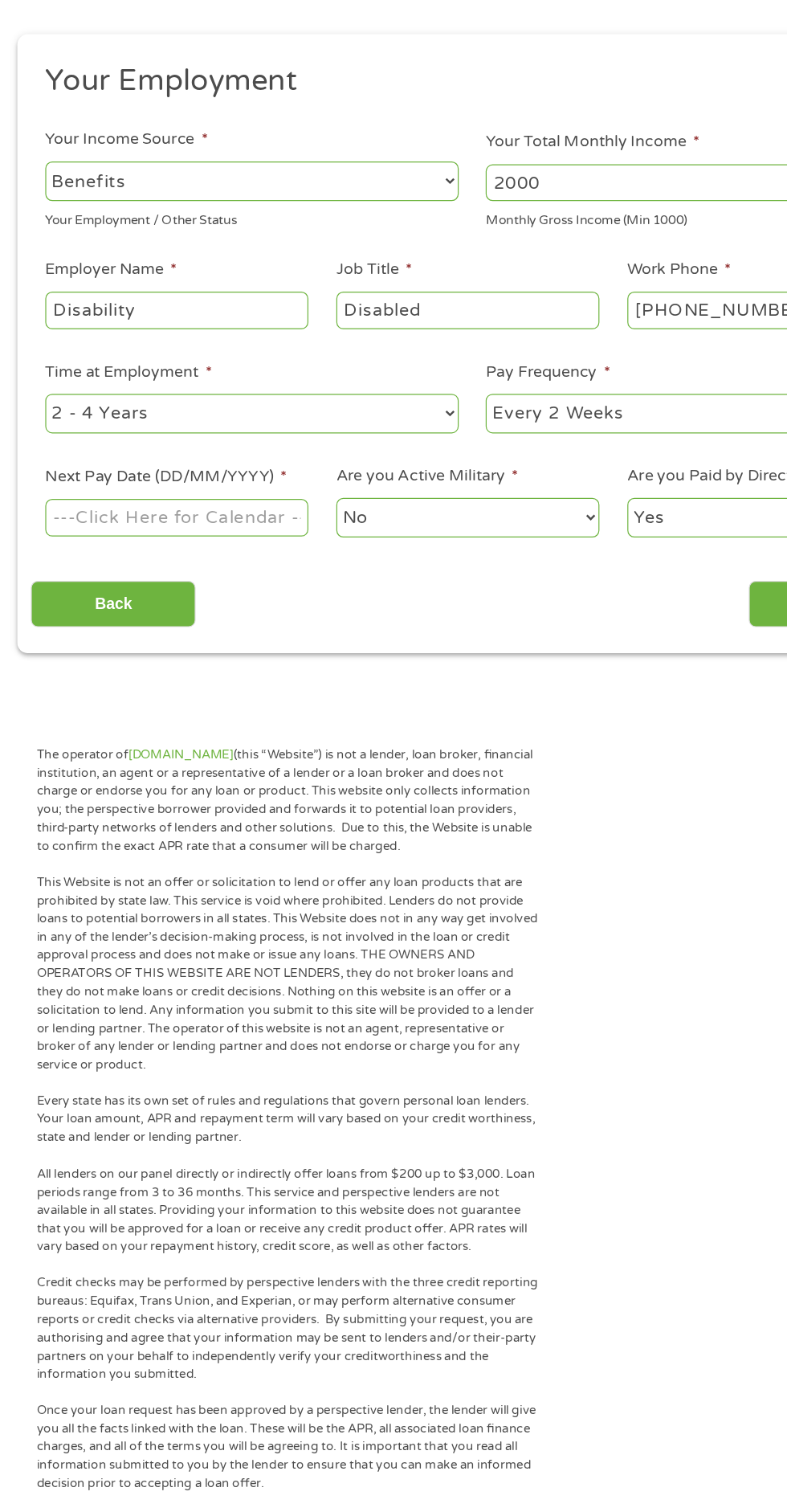
type input "Disabled"
click at [380, 554] on div "--- Choose one --- 1 Year or less 1 - 2 Years 2 - 4 Years Over 4 Years" at bounding box center [209, 540] width 345 height 38
click at [370, 540] on select "--- Choose one --- 1 Year or less 1 - 2 Years 2 - 4 Years Over 4 Years" at bounding box center [209, 540] width 345 height 33
select select "60months"
click at [37, 524] on select "--- Choose one --- 1 Year or less 1 - 2 Years 2 - 4 Years Over 4 Years" at bounding box center [209, 540] width 345 height 33
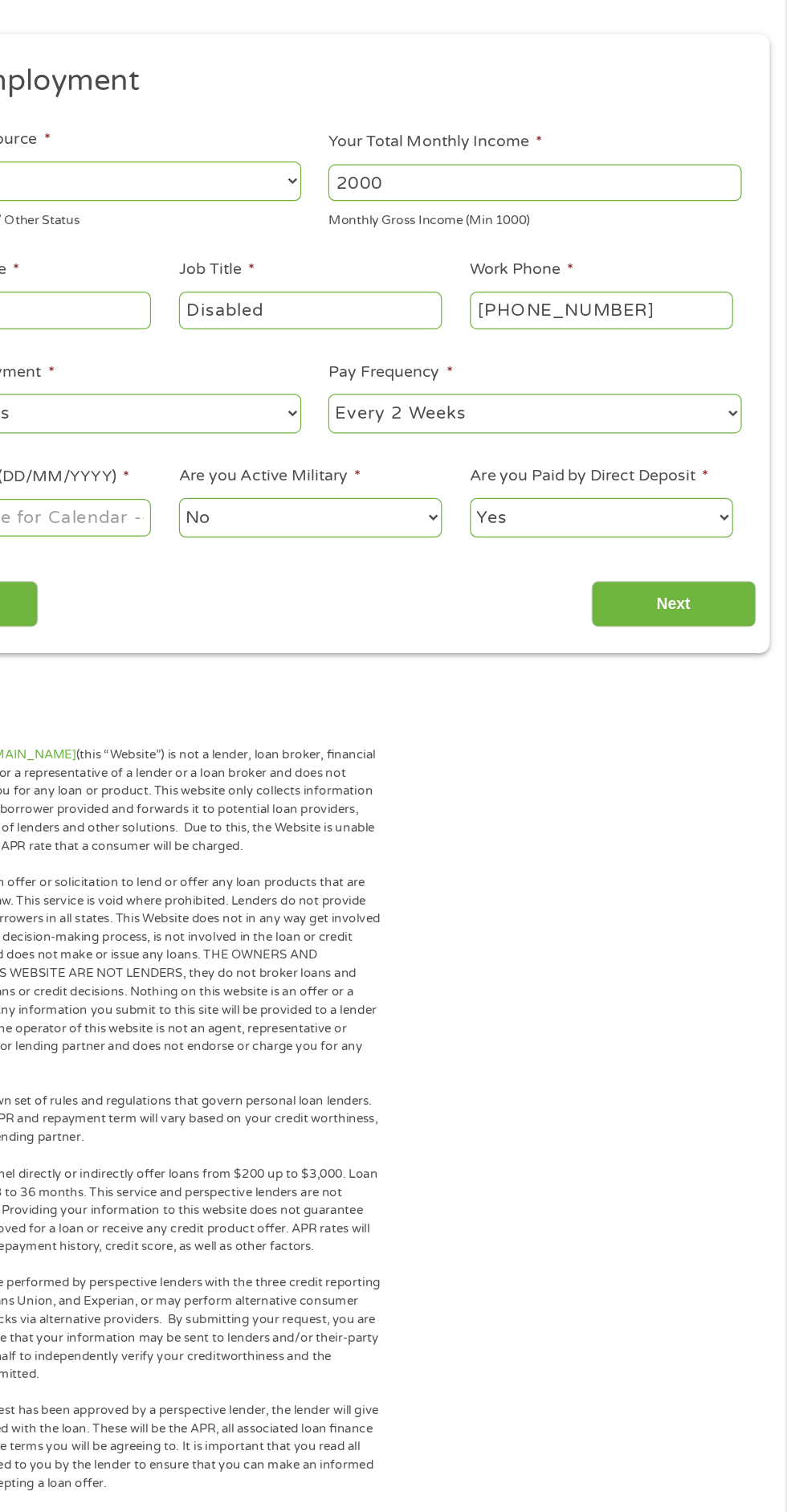
click at [746, 548] on select "--- Choose one --- Every 2 Weeks Every Week Monthly Semi-Monthly" at bounding box center [577, 540] width 345 height 33
select select "monthly"
click at [405, 524] on select "--- Choose one --- Every 2 Weeks Every Week Monthly Semi-Monthly" at bounding box center [577, 540] width 345 height 33
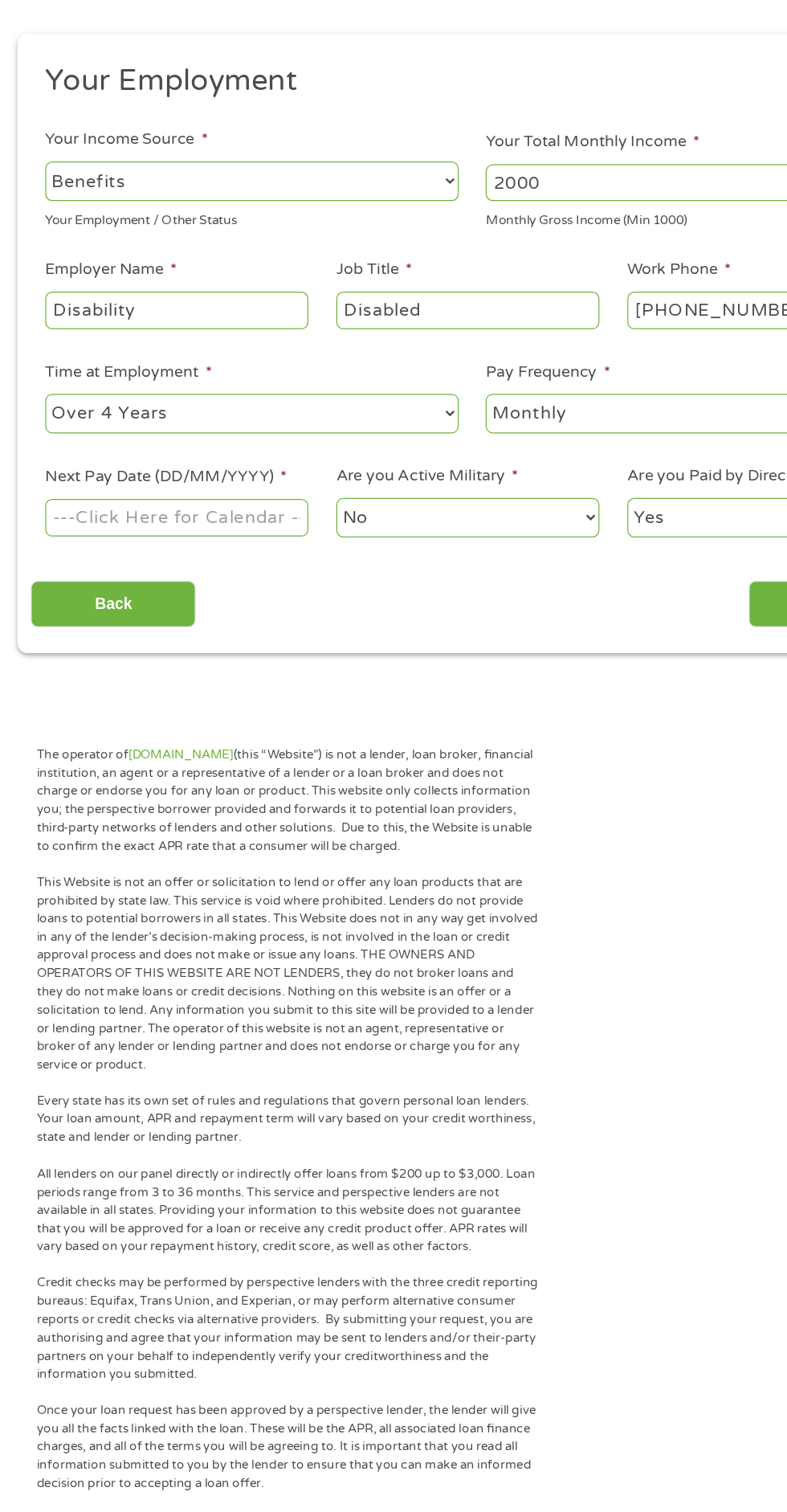
click at [245, 633] on input "Next Pay Date (DD/MM/YYYY) *" at bounding box center [147, 625] width 219 height 30
click at [168, 634] on body "Home Get Loan Offer How it works FAQs Blog Cash Loans Quick Loans Online Loans …" at bounding box center [394, 1224] width 787 height 2449
click at [246, 627] on input "04/09/2025" at bounding box center [147, 625] width 219 height 30
click at [255, 641] on div "04/09/2025" at bounding box center [147, 626] width 219 height 37
click at [249, 624] on input "04/09/2025" at bounding box center [147, 625] width 219 height 30
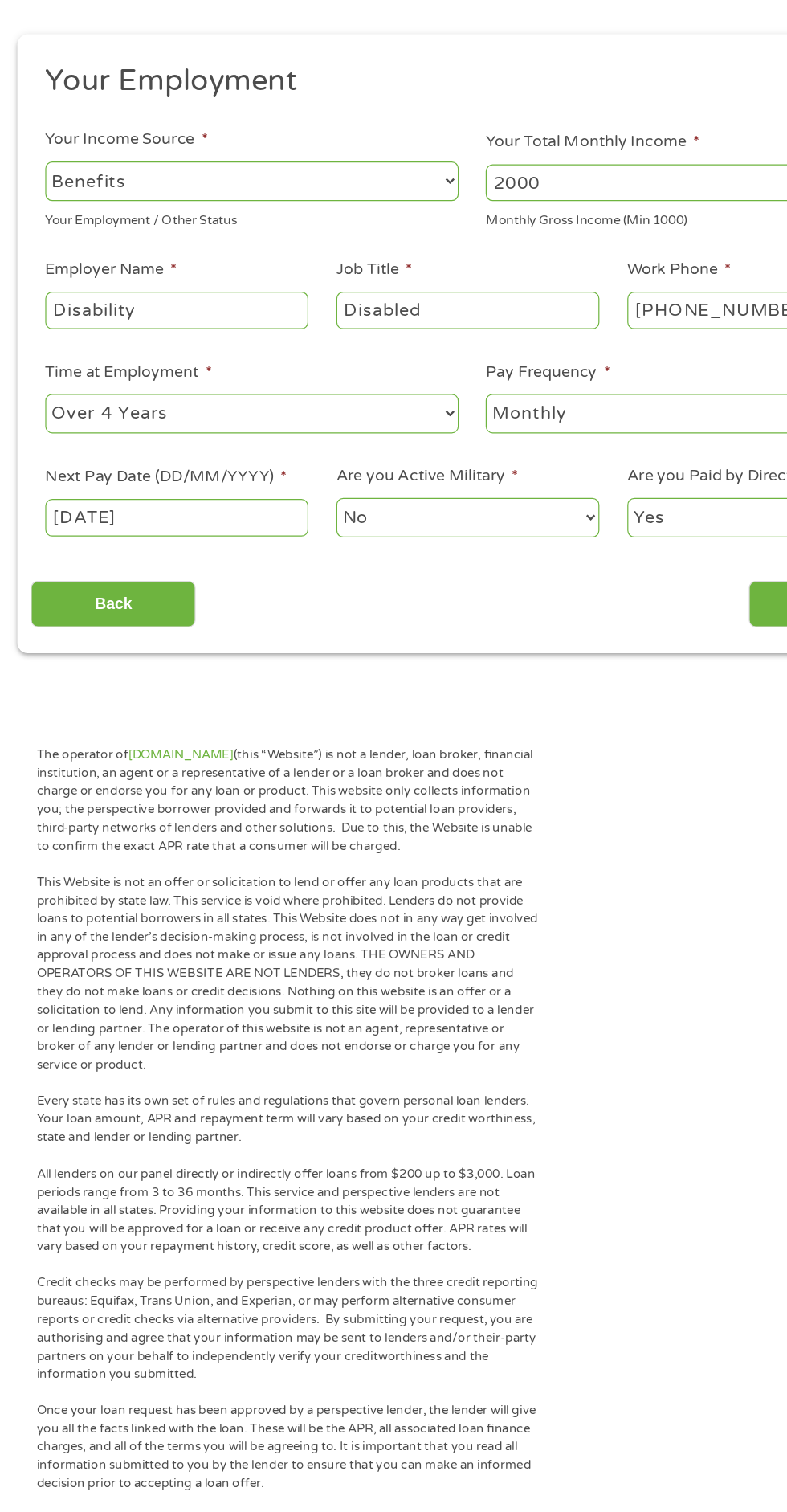
click at [251, 635] on input "04/09/2025" at bounding box center [147, 625] width 219 height 30
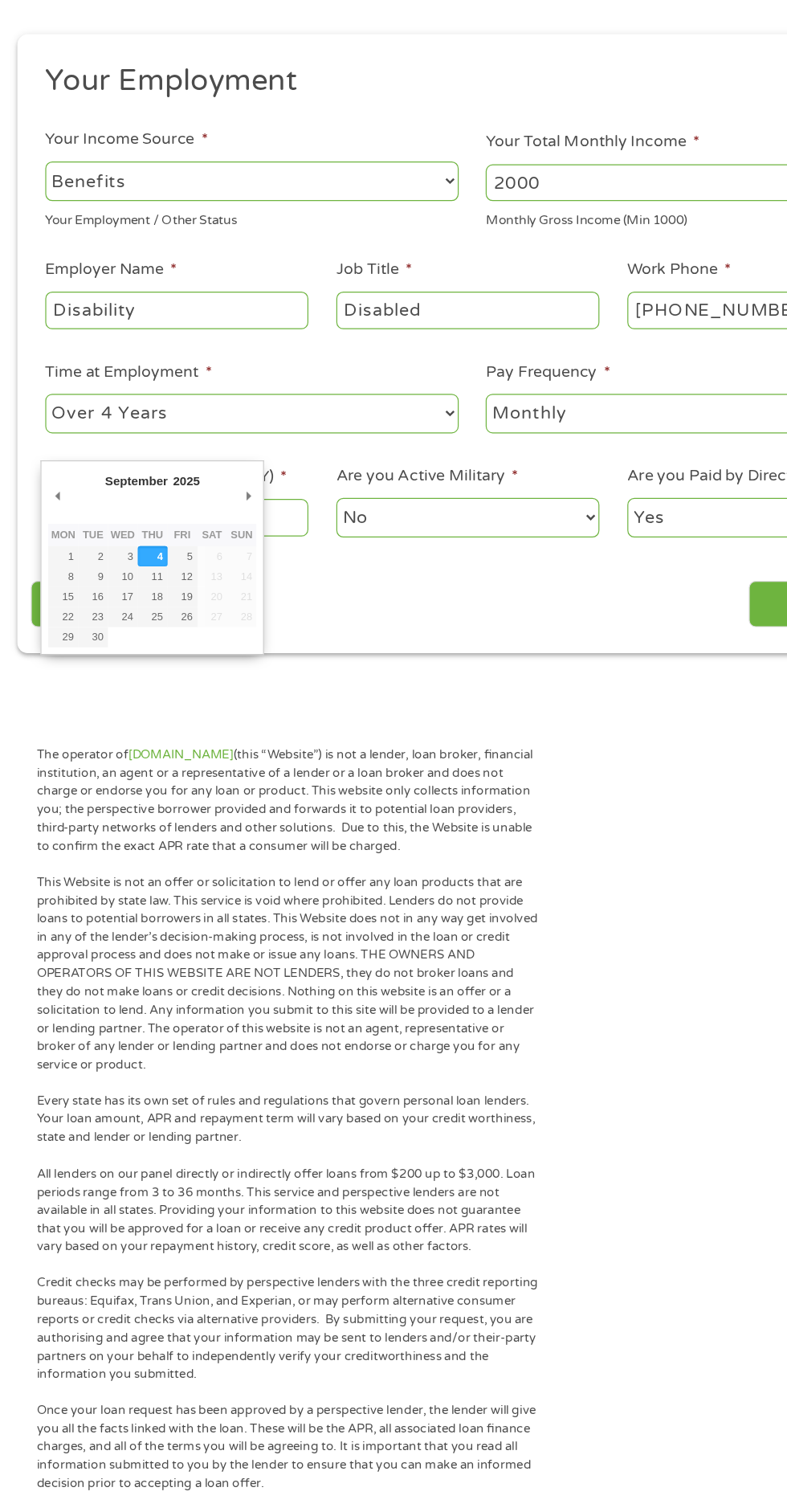
type input "03/09/2025"
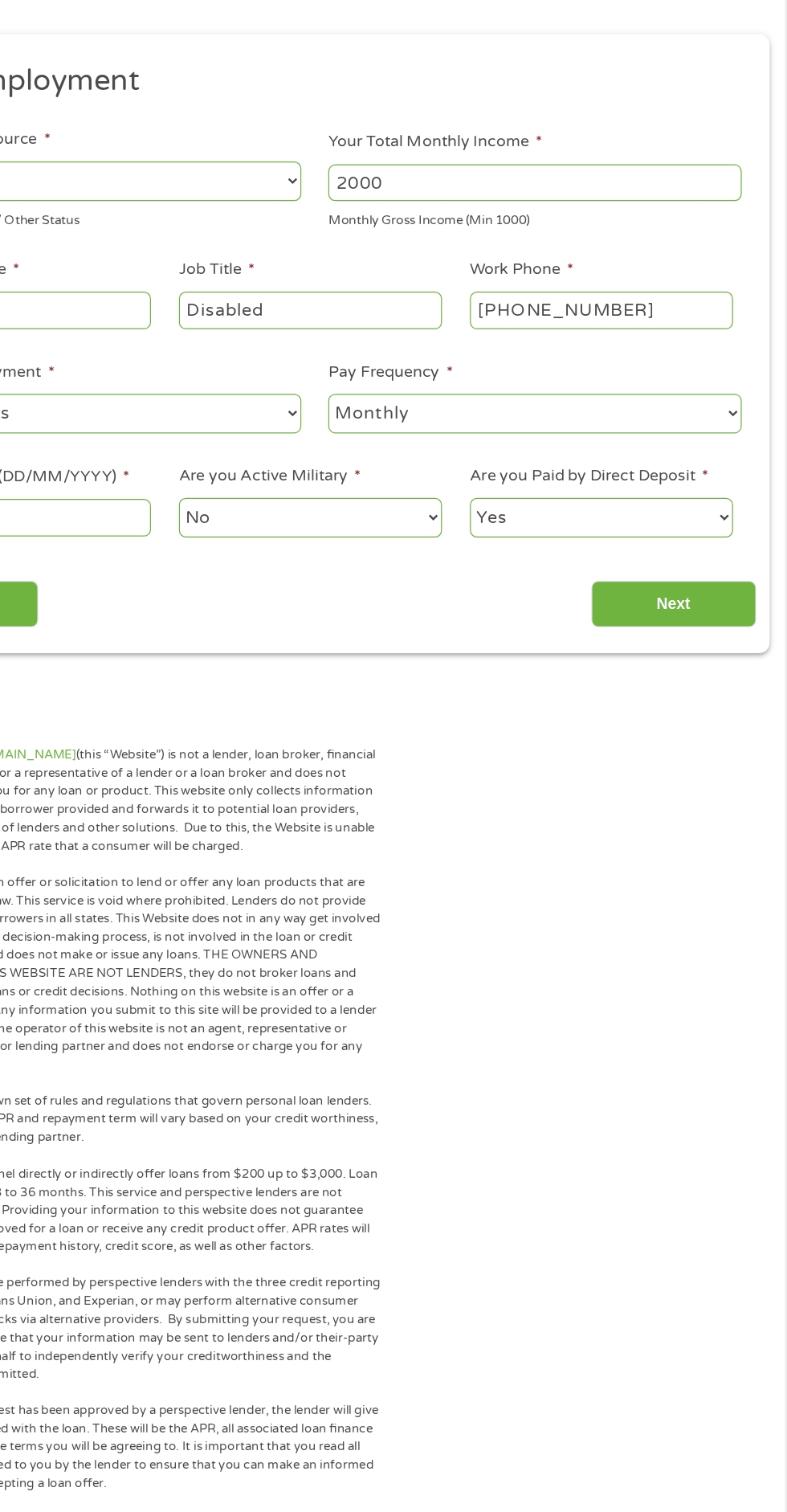
click at [719, 702] on input "Next" at bounding box center [692, 699] width 138 height 39
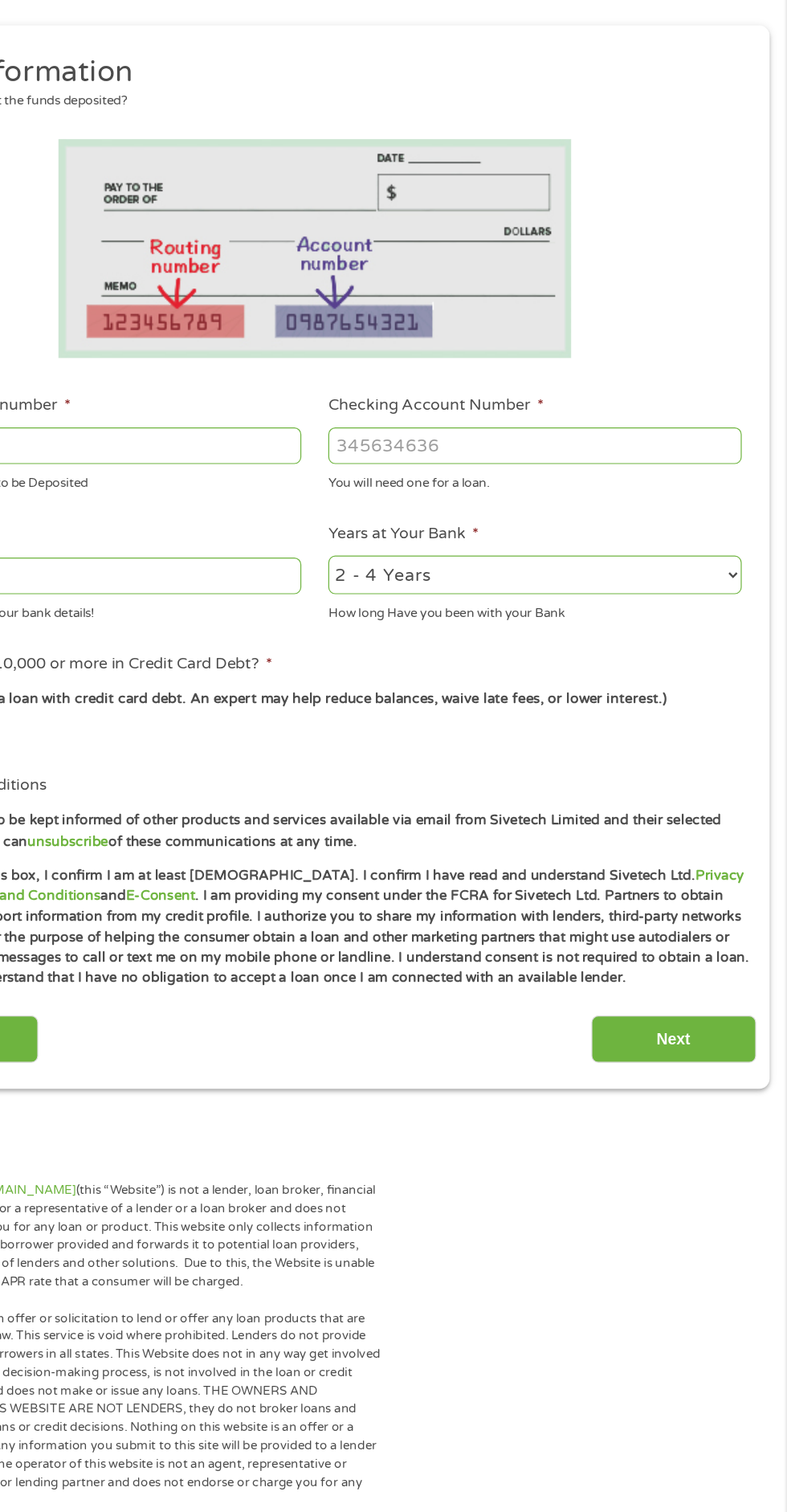
scroll to position [7, 0]
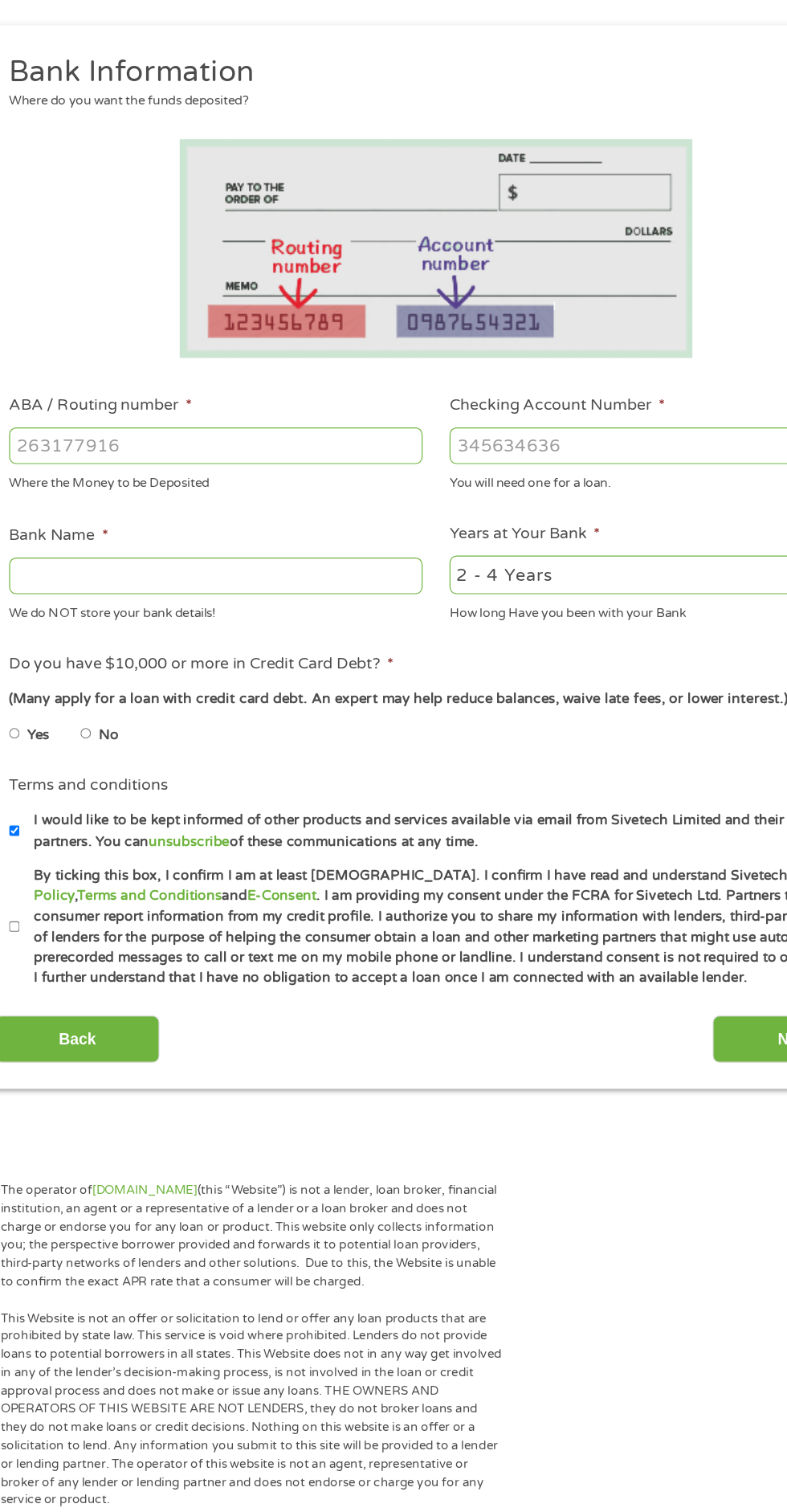
click at [70, 563] on input "ABA / Routing number *" at bounding box center [209, 566] width 345 height 30
type input "302177110"
type input "NUVISTA FEDERAL CREDIT UNION"
type input "302177110"
click at [435, 561] on input "Checking Account Number *" at bounding box center [577, 566] width 345 height 30
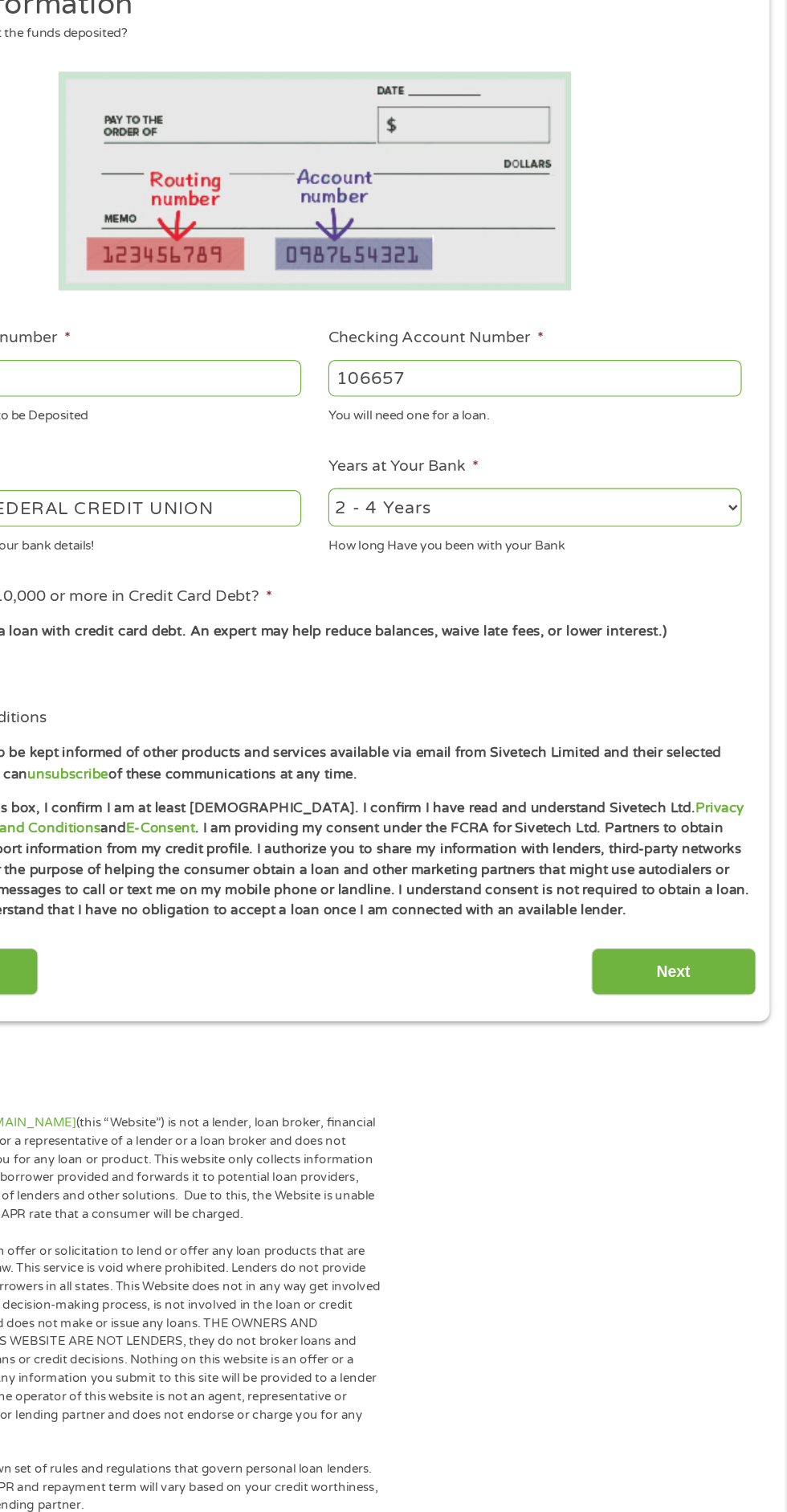
type input "106657"
click at [736, 675] on select "2 - 4 Years 6 - 12 Months 1 - 2 Years Over 4 Years" at bounding box center [577, 674] width 345 height 33
select select "60months"
click at [405, 658] on select "2 - 4 Years 6 - 12 Months 1 - 2 Years Over 4 Years" at bounding box center [577, 674] width 345 height 33
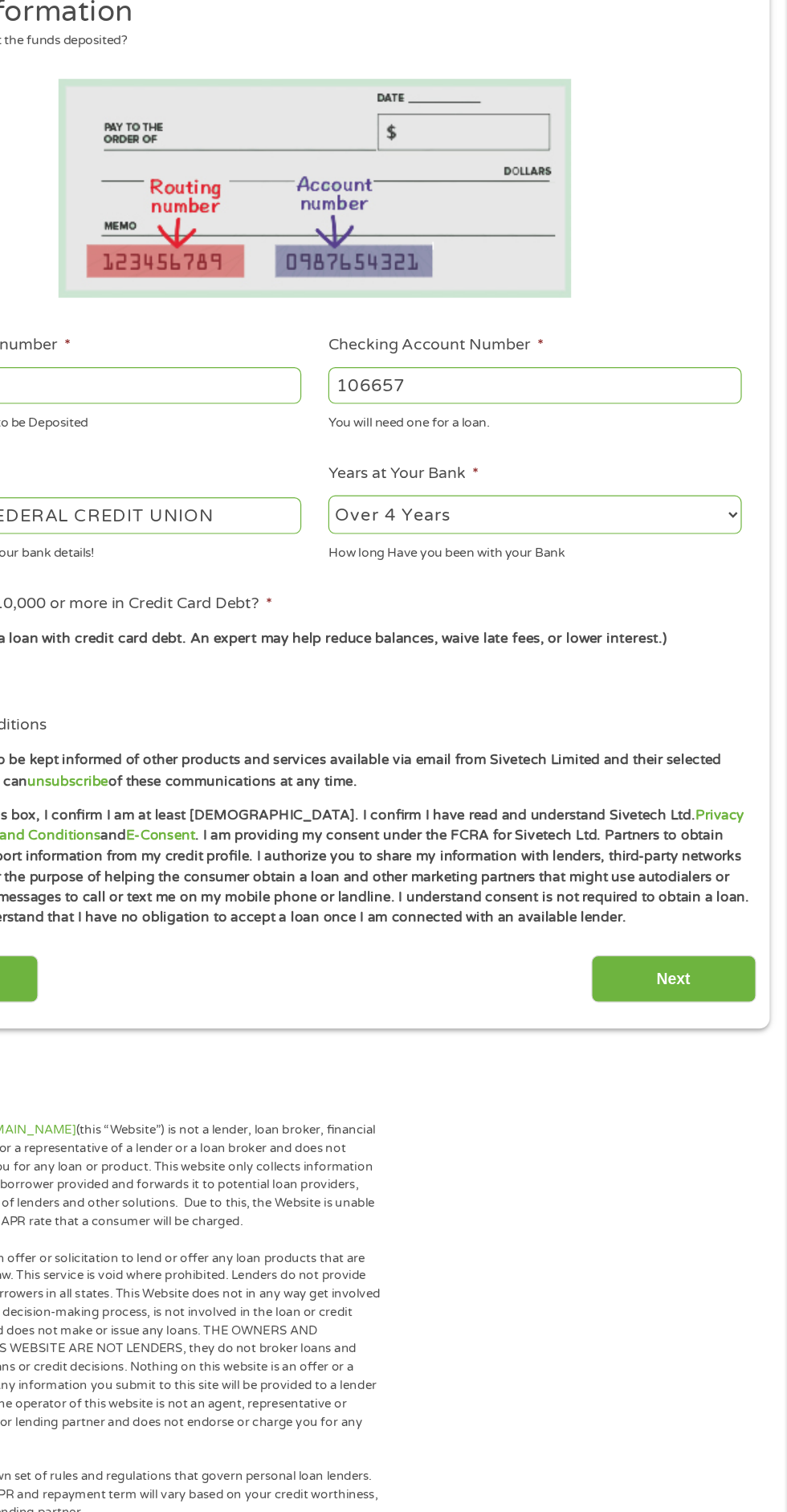
scroll to position [7, 0]
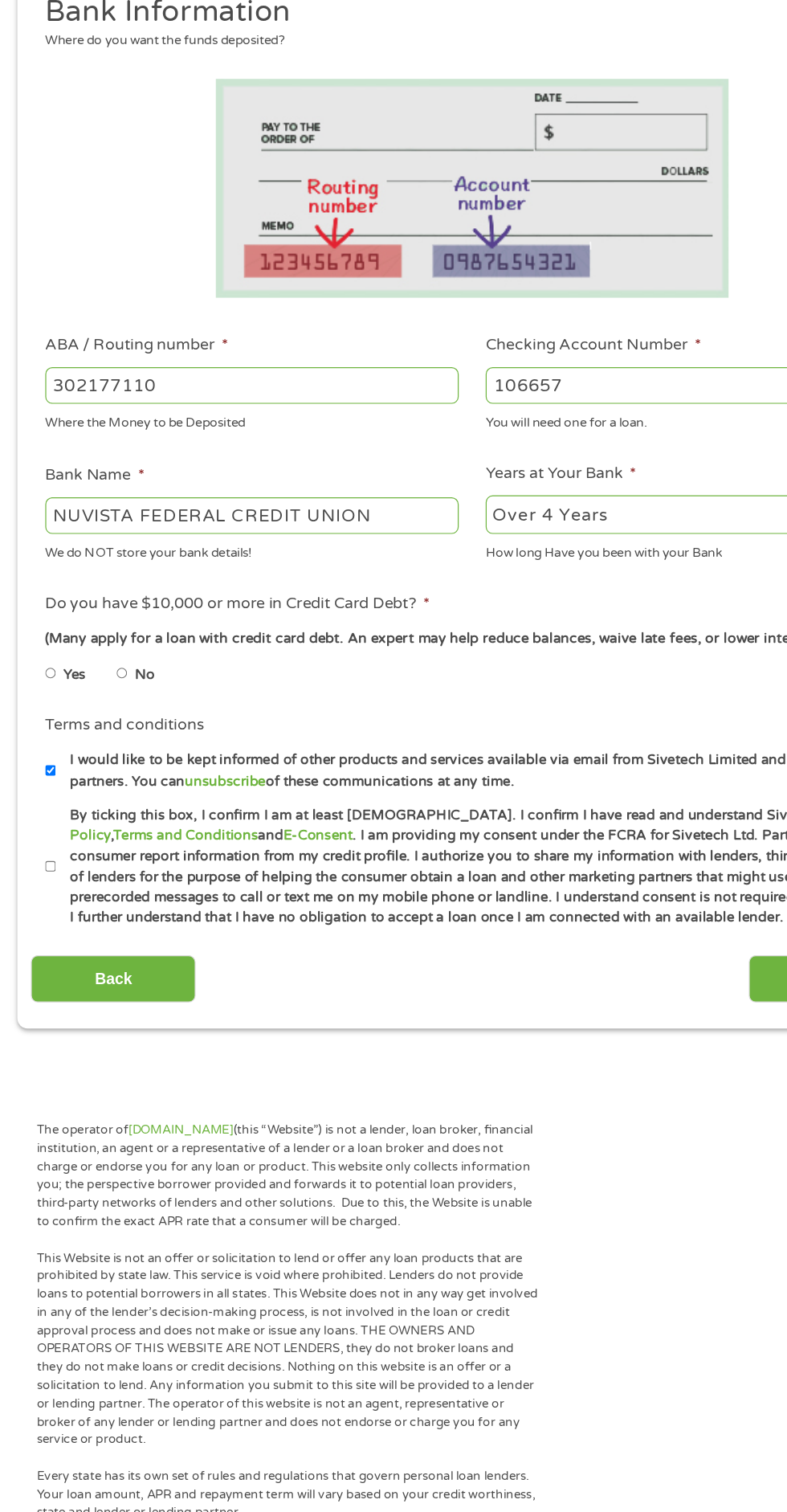
click at [125, 809] on label "No" at bounding box center [121, 809] width 17 height 18
click at [107, 809] on input "No" at bounding box center [102, 808] width 10 height 26
radio input "true"
click at [42, 969] on input "By ticking this box, I confirm I am at least 18 years old. I confirm I have rea…" at bounding box center [42, 968] width 10 height 26
checkbox input "true"
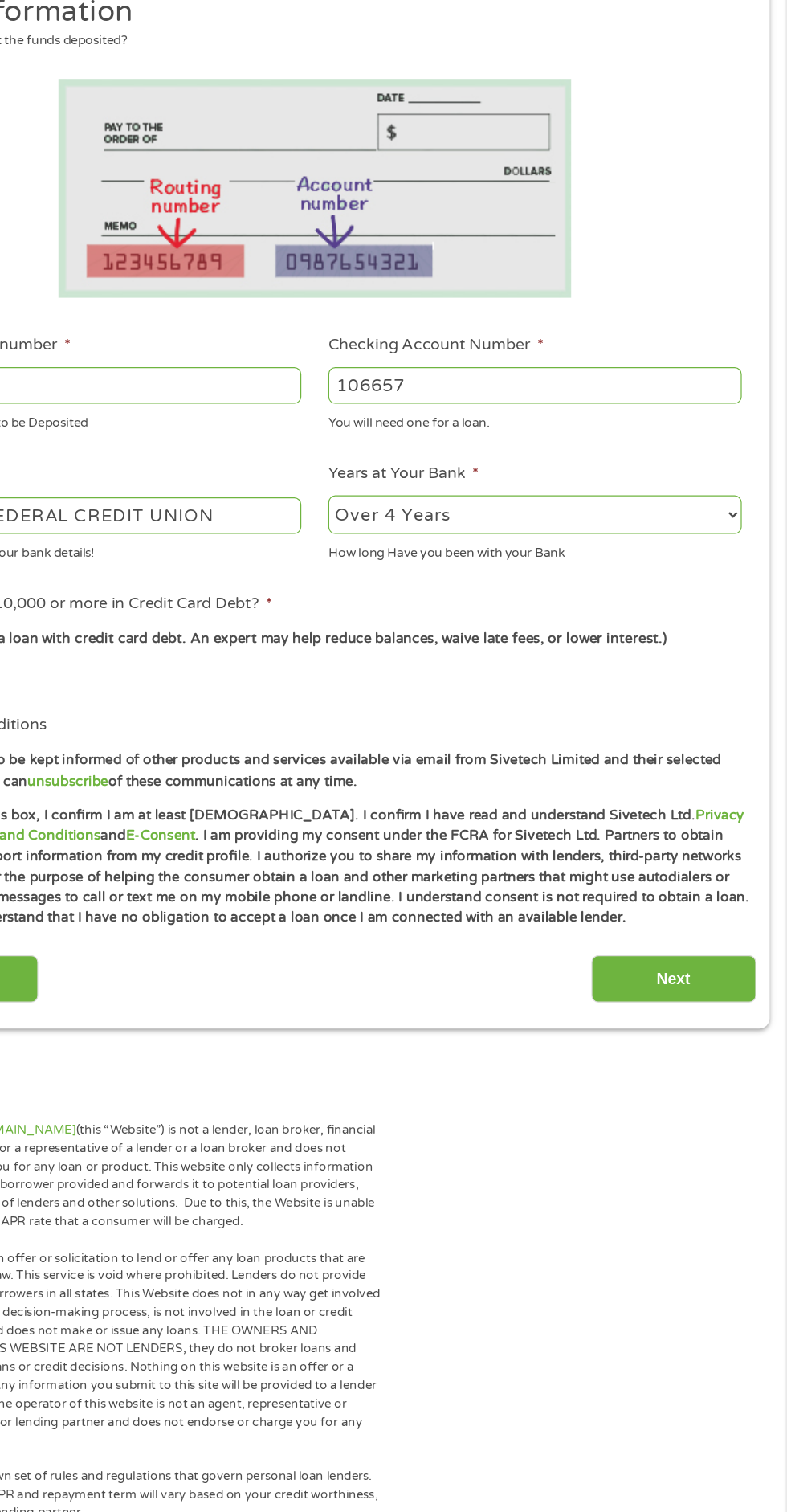
click at [696, 1064] on input "Next" at bounding box center [692, 1061] width 138 height 39
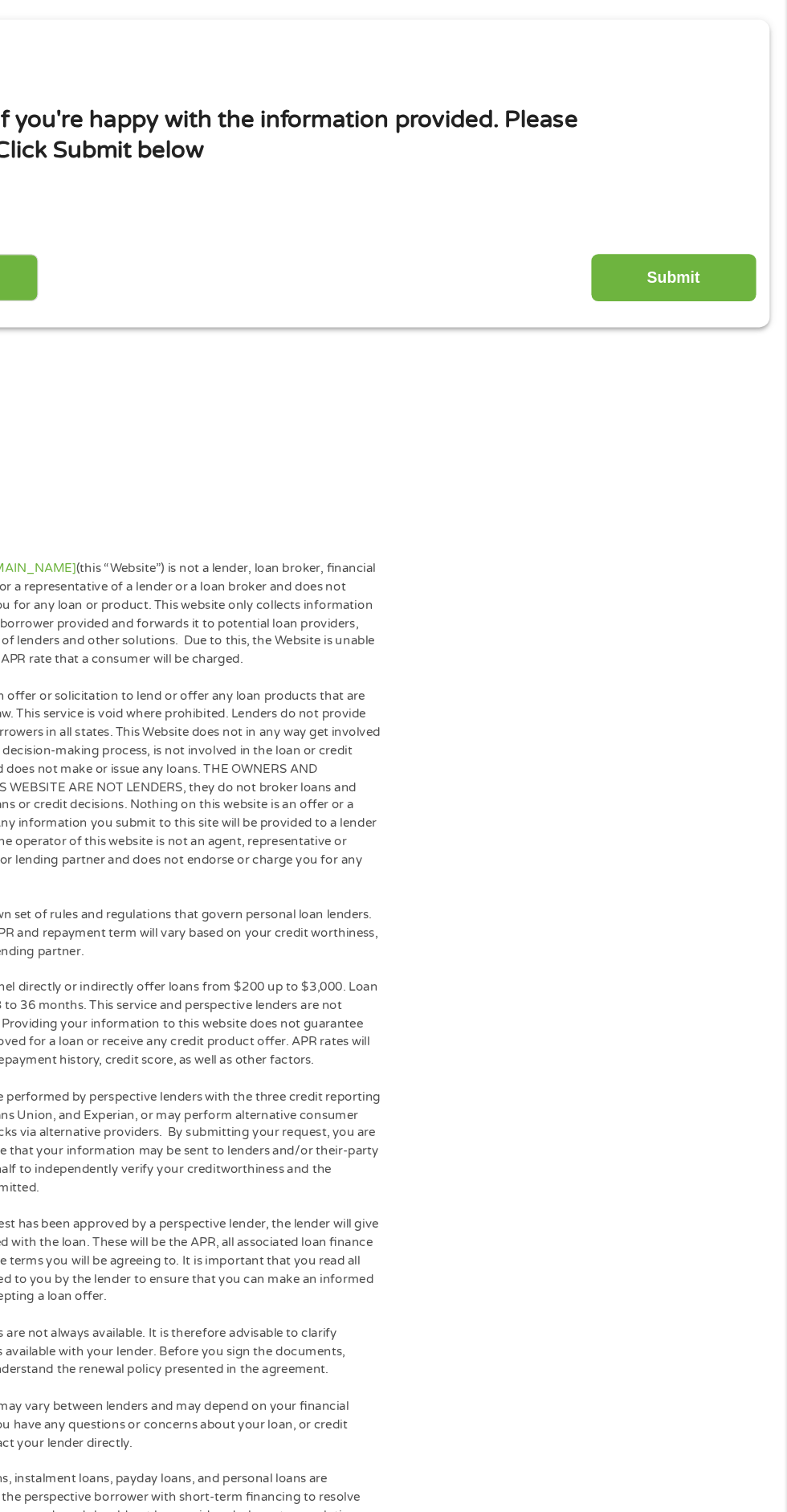
scroll to position [45, 0]
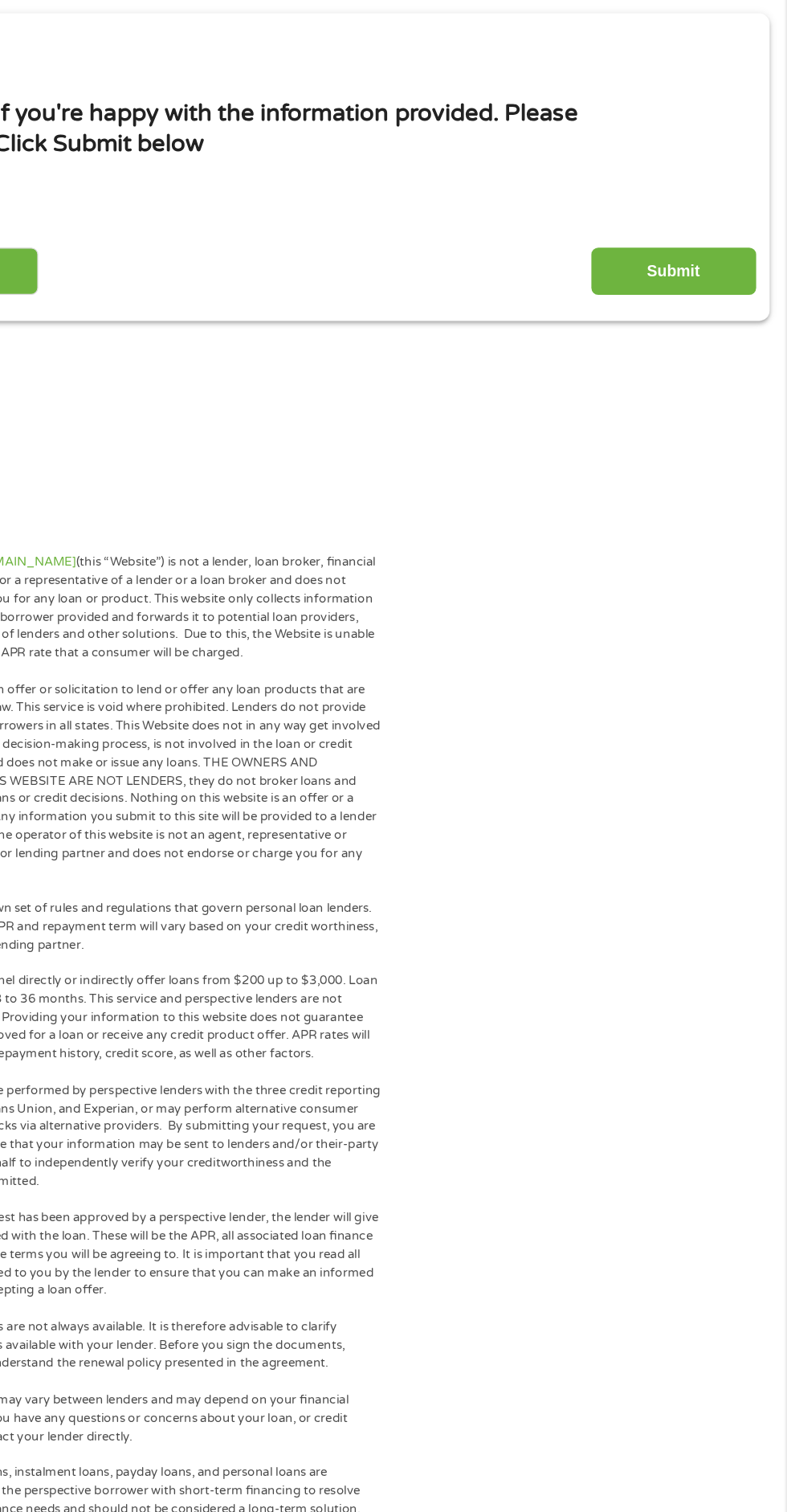
click at [716, 399] on input "Submit" at bounding box center [692, 393] width 138 height 39
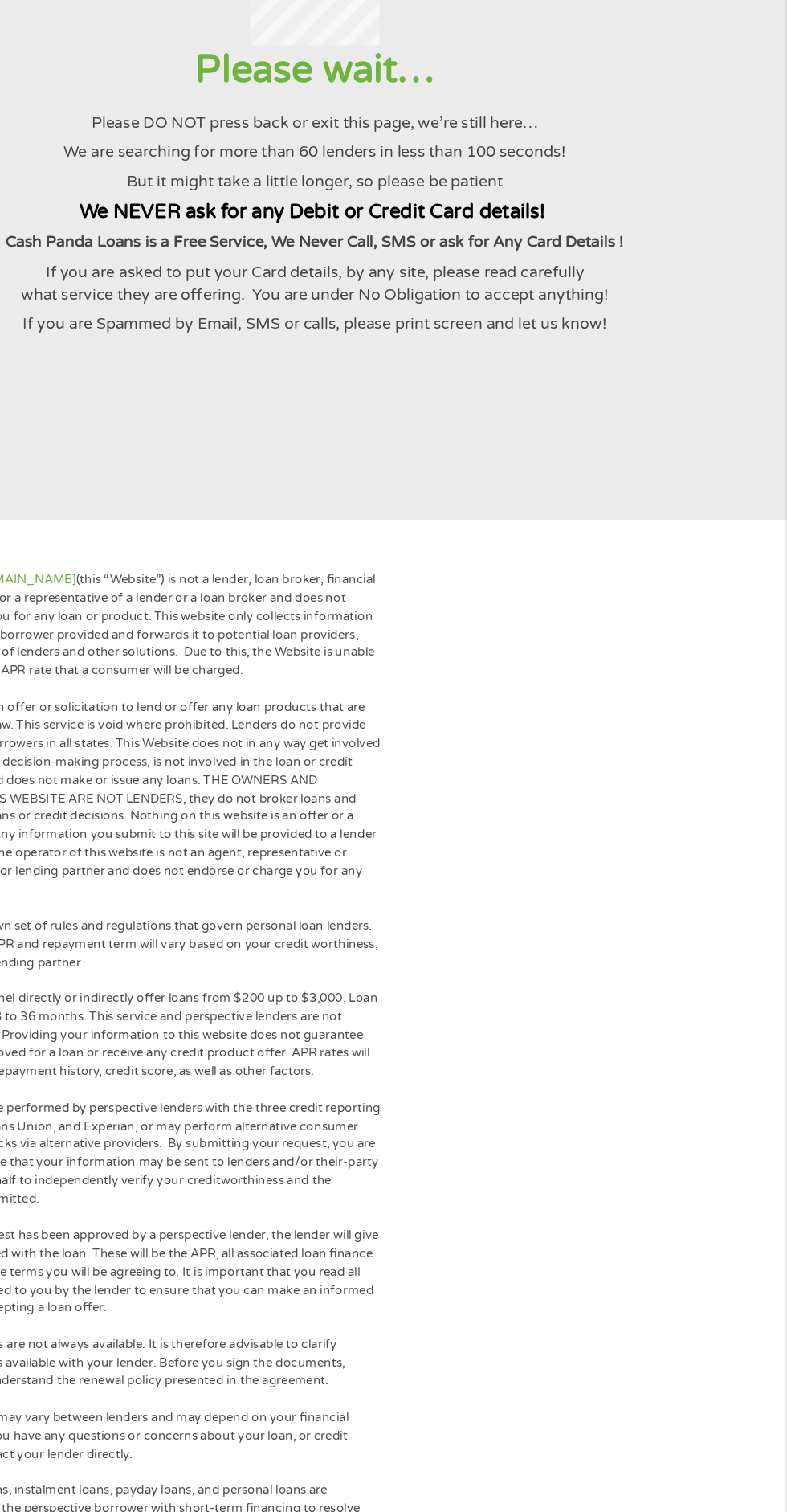
scroll to position [0, 0]
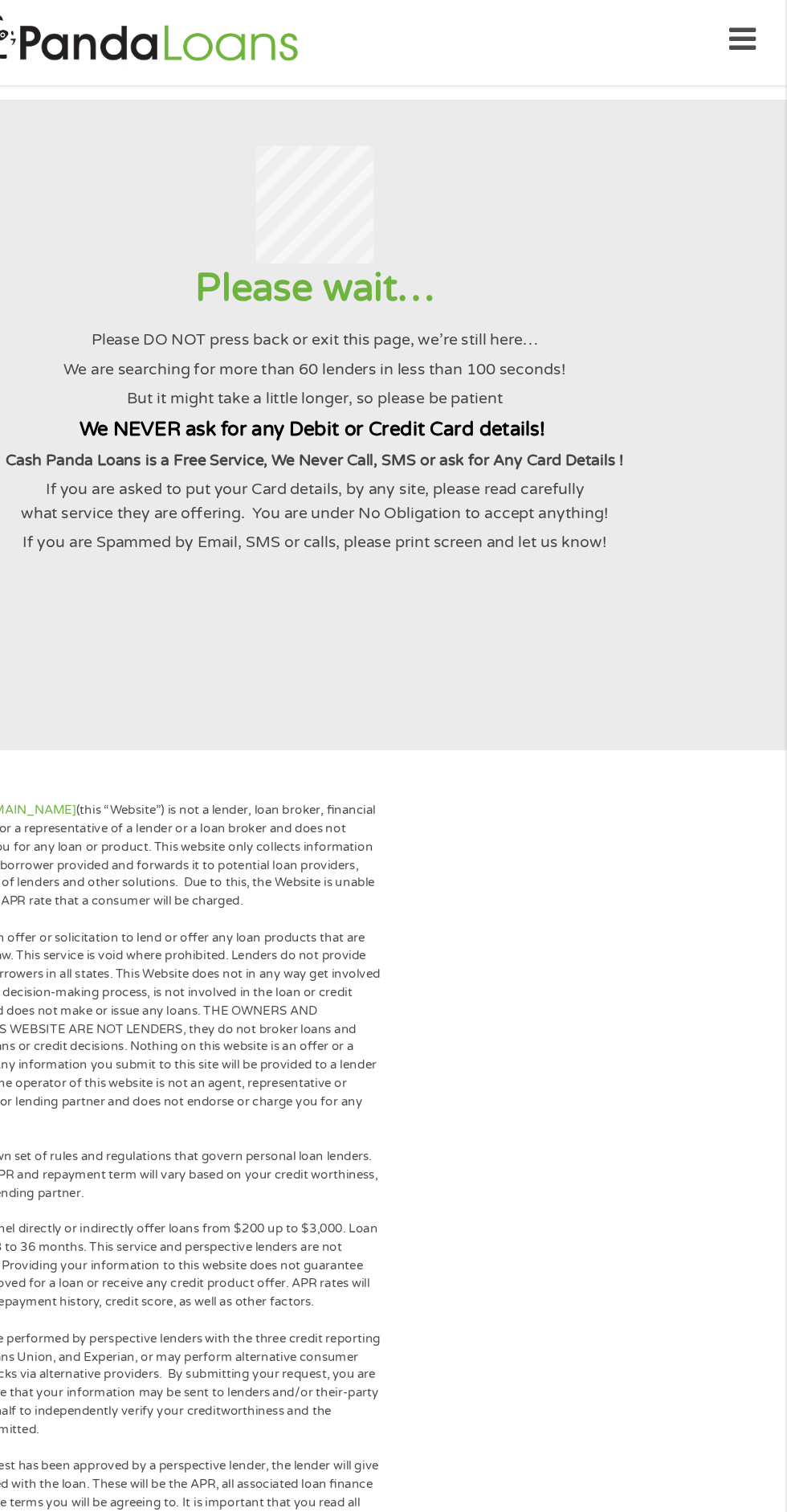
click at [643, 134] on div at bounding box center [394, 175] width 748 height 97
